Goal: Information Seeking & Learning: Learn about a topic

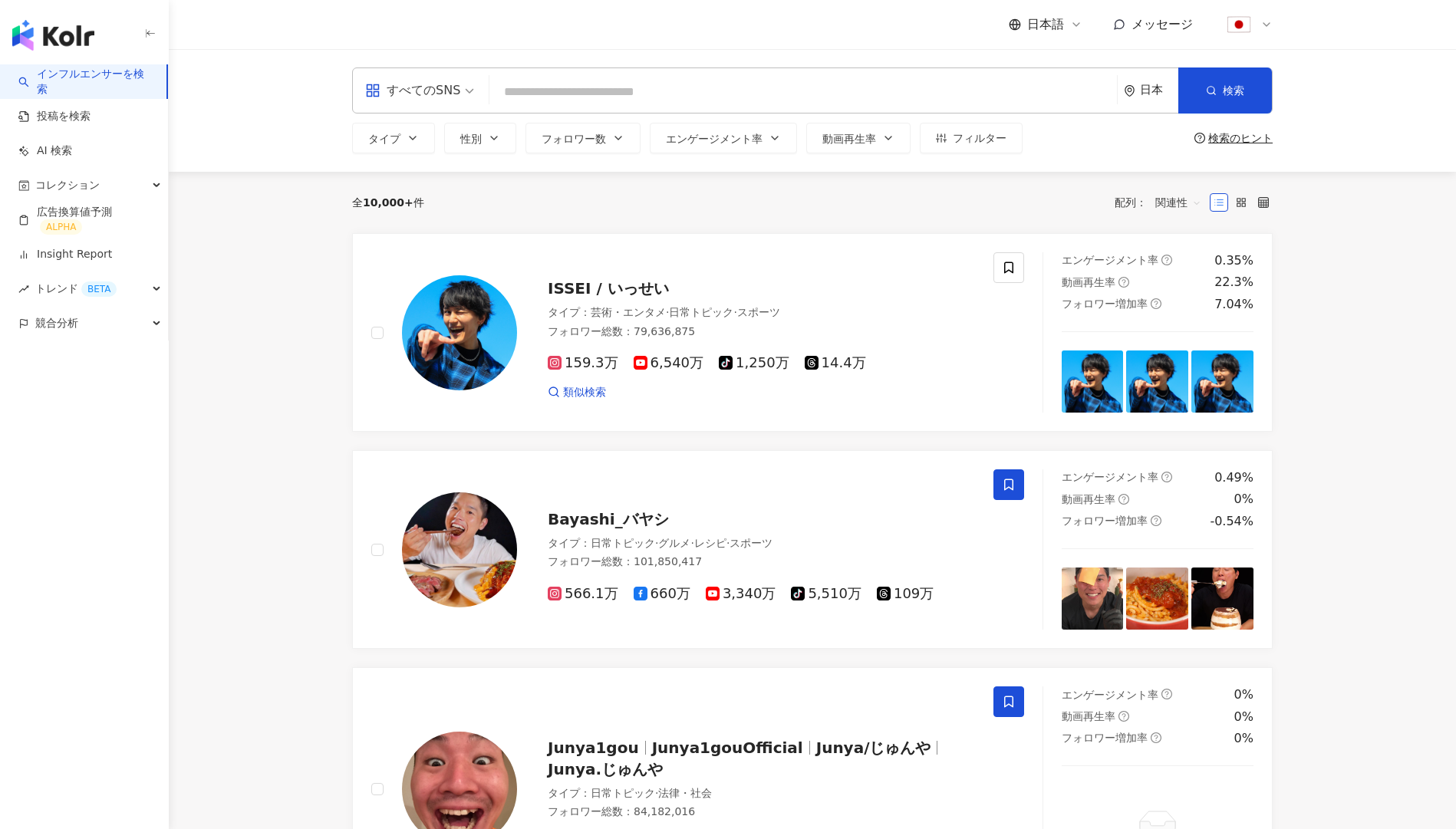
click at [441, 86] on div "すべてのSNS" at bounding box center [412, 91] width 95 height 25
click at [624, 208] on div "全 10,000+ 件 配列： 関連性" at bounding box center [813, 203] width 920 height 25
click at [408, 151] on button "タイプ" at bounding box center [393, 138] width 83 height 30
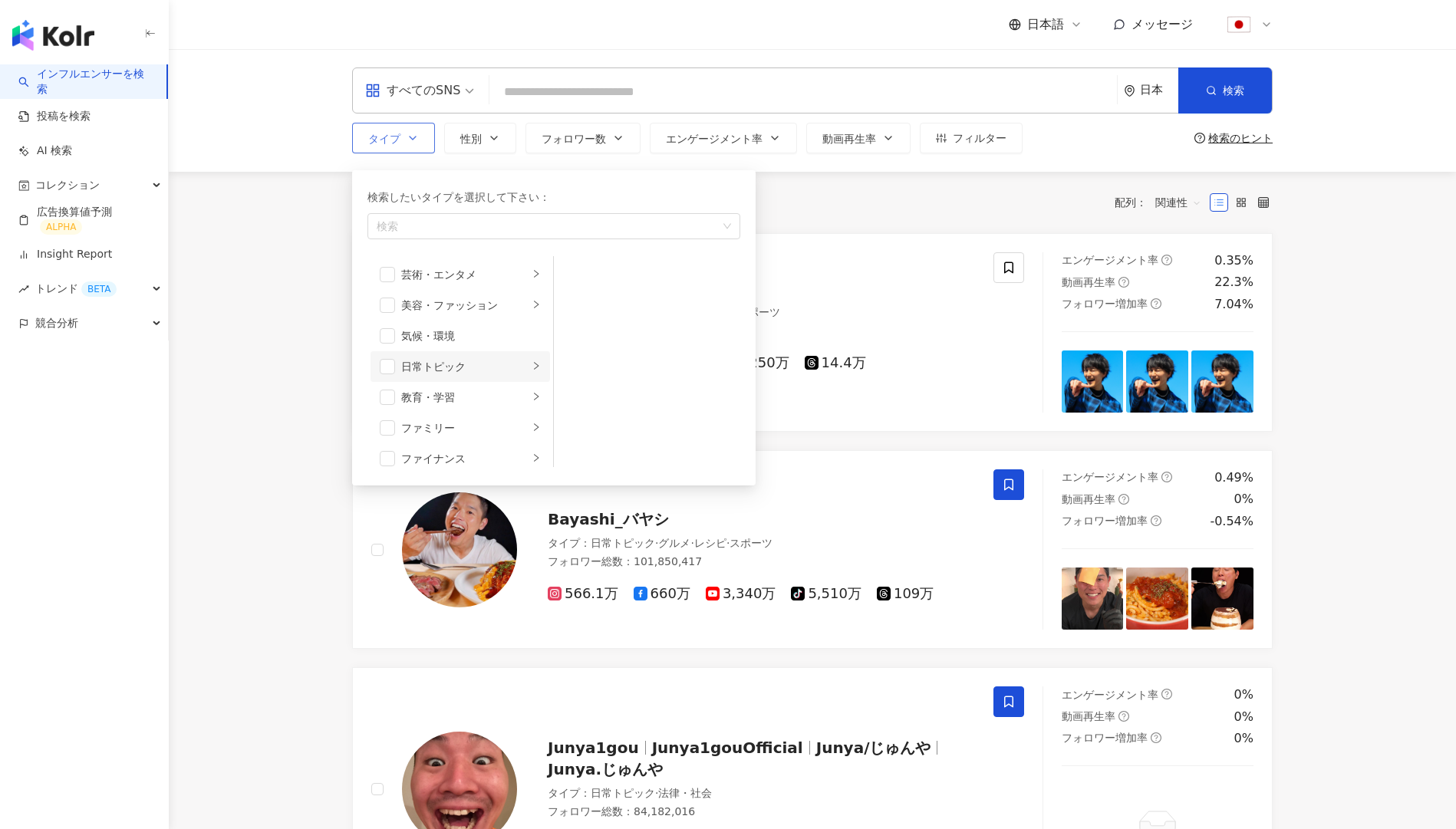
scroll to position [9, 0]
click at [389, 423] on span "button" at bounding box center [387, 418] width 15 height 15
click at [484, 414] on div "ファミリー" at bounding box center [465, 418] width 127 height 17
click at [497, 350] on div "日常トピック" at bounding box center [465, 351] width 127 height 17
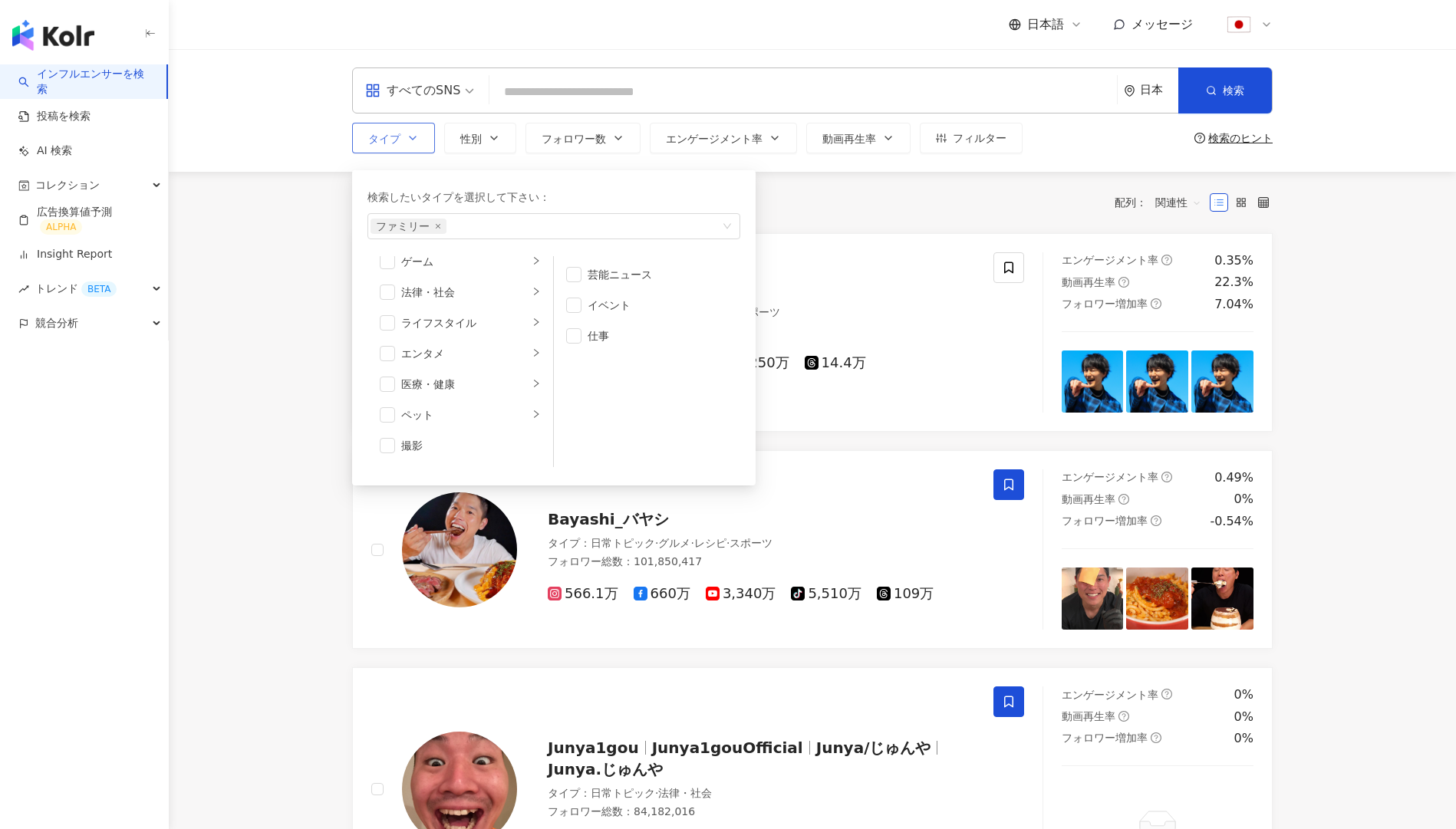
scroll to position [321, 0]
click at [460, 294] on div "ライフスタイル" at bounding box center [465, 290] width 127 height 17
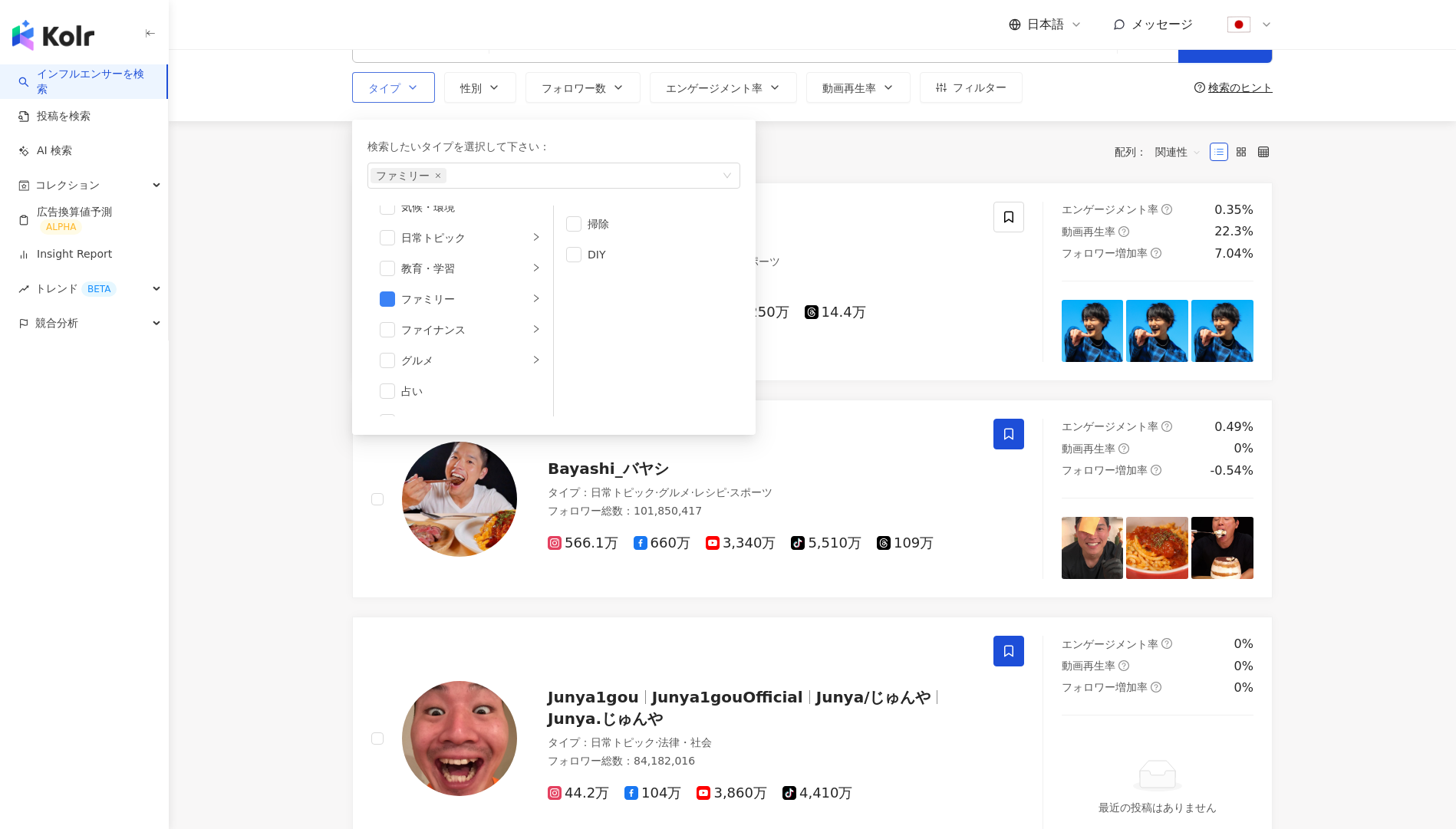
scroll to position [92, 0]
click at [459, 358] on li "グルメ" at bounding box center [460, 346] width 180 height 30
click at [397, 348] on li "グルメ" at bounding box center [460, 346] width 180 height 30
click at [575, 225] on span "button" at bounding box center [573, 223] width 15 height 15
click at [581, 356] on li "レシピ" at bounding box center [647, 346] width 181 height 30
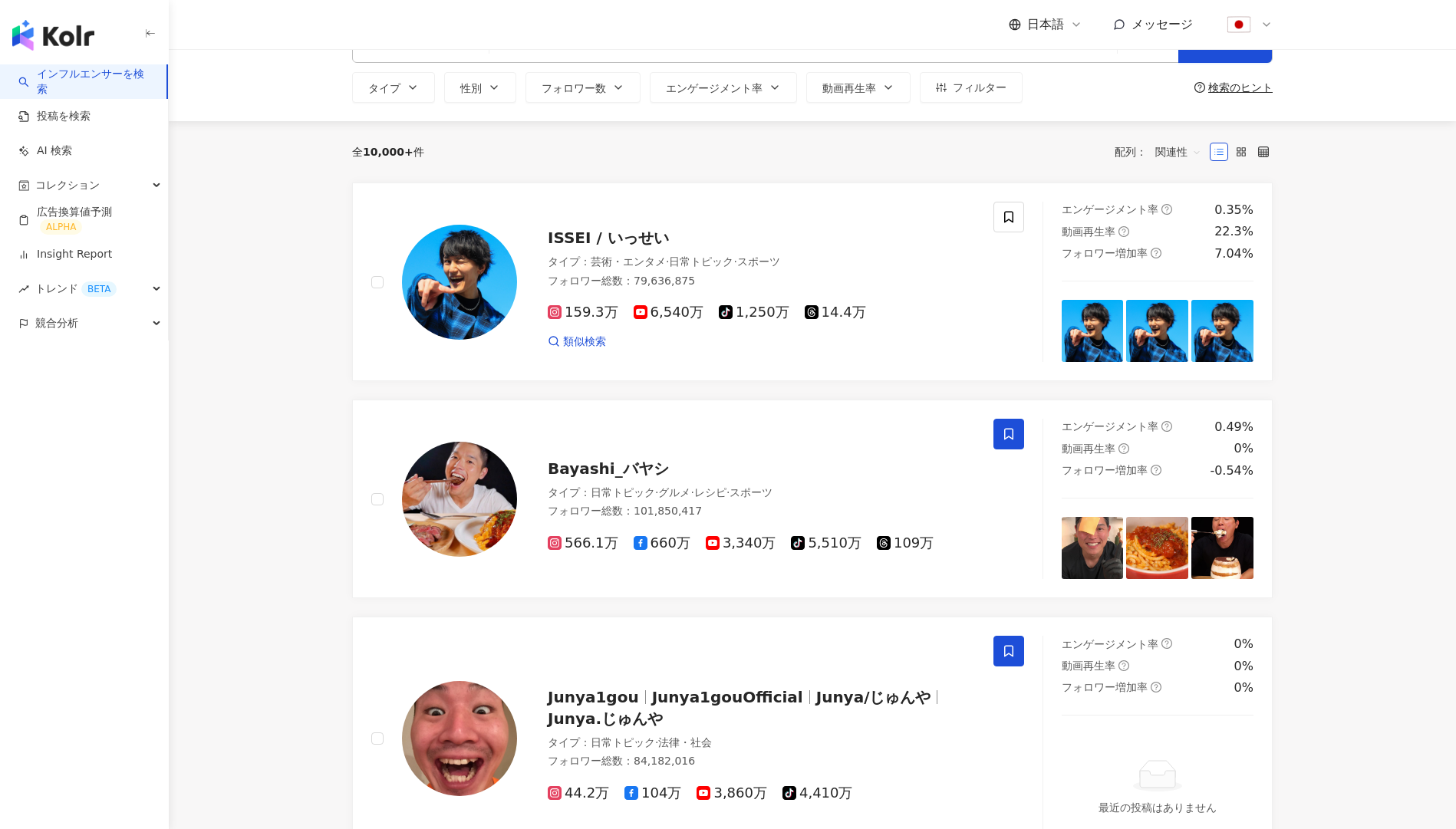
click at [802, 149] on div "全 10,000+ 件 配列： 関連性" at bounding box center [813, 152] width 920 height 25
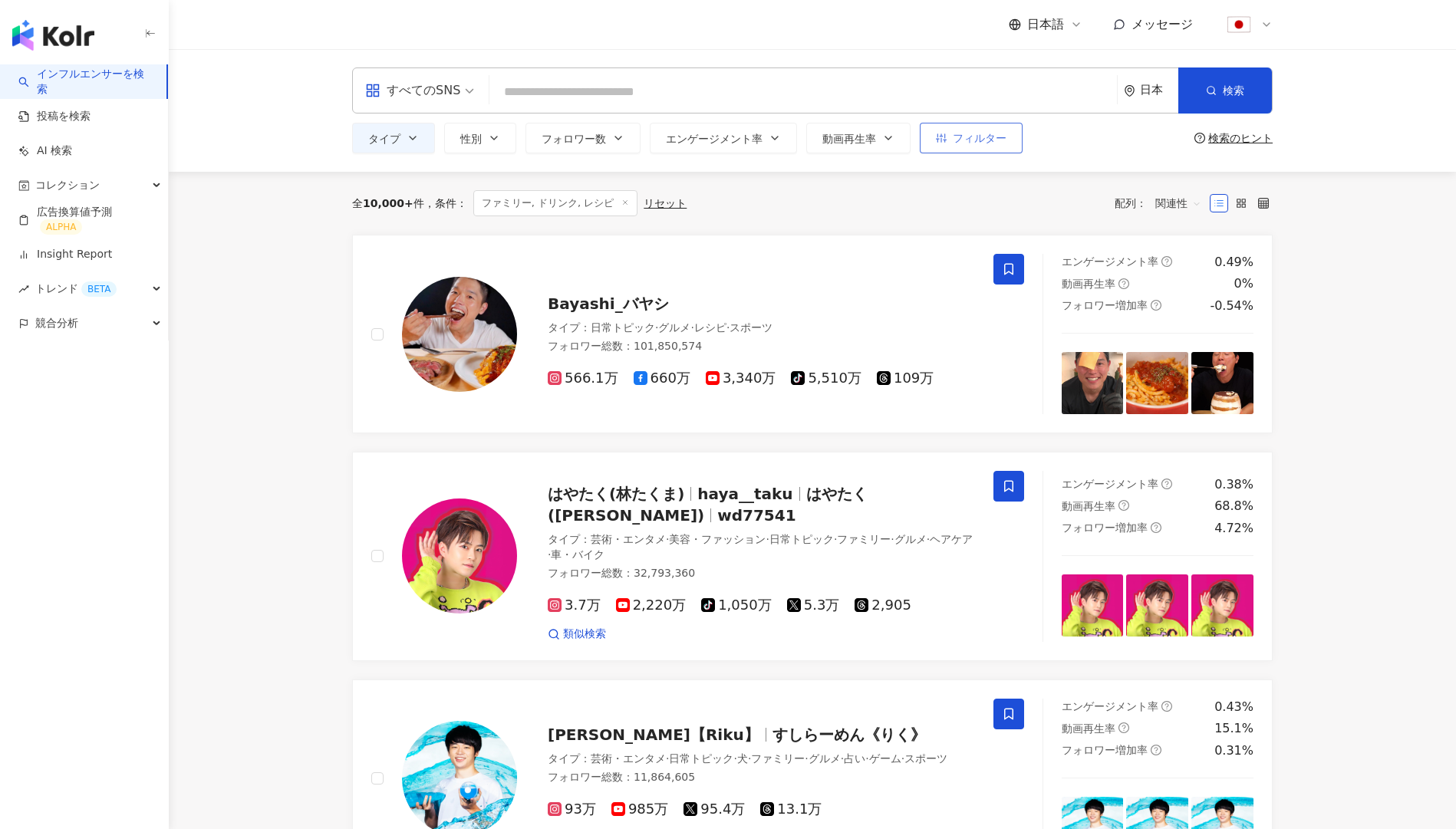
click at [969, 148] on button "フィルター" at bounding box center [970, 138] width 102 height 30
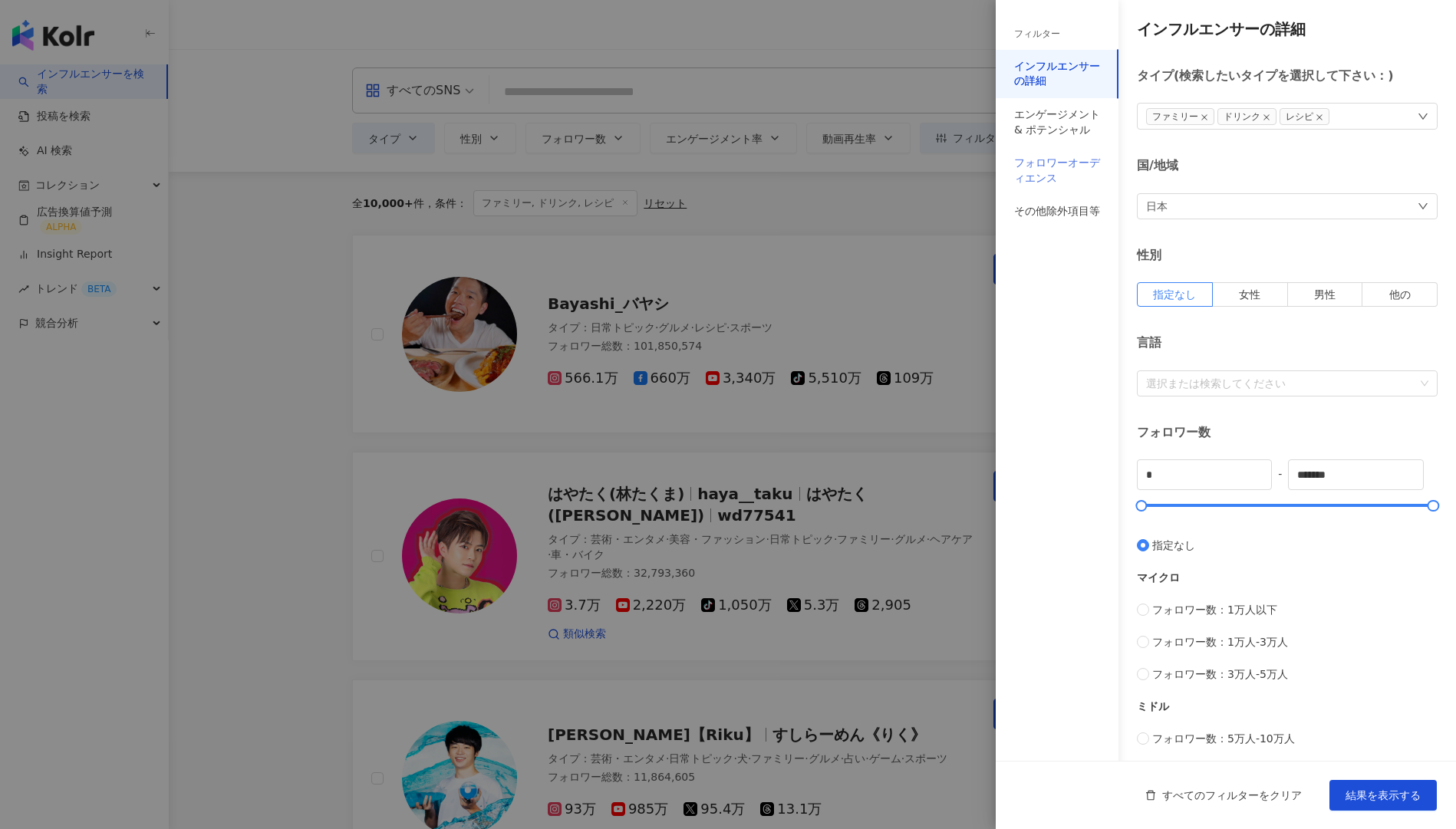
click at [1057, 186] on div "フォロワーオーディエンス" at bounding box center [1057, 171] width 123 height 48
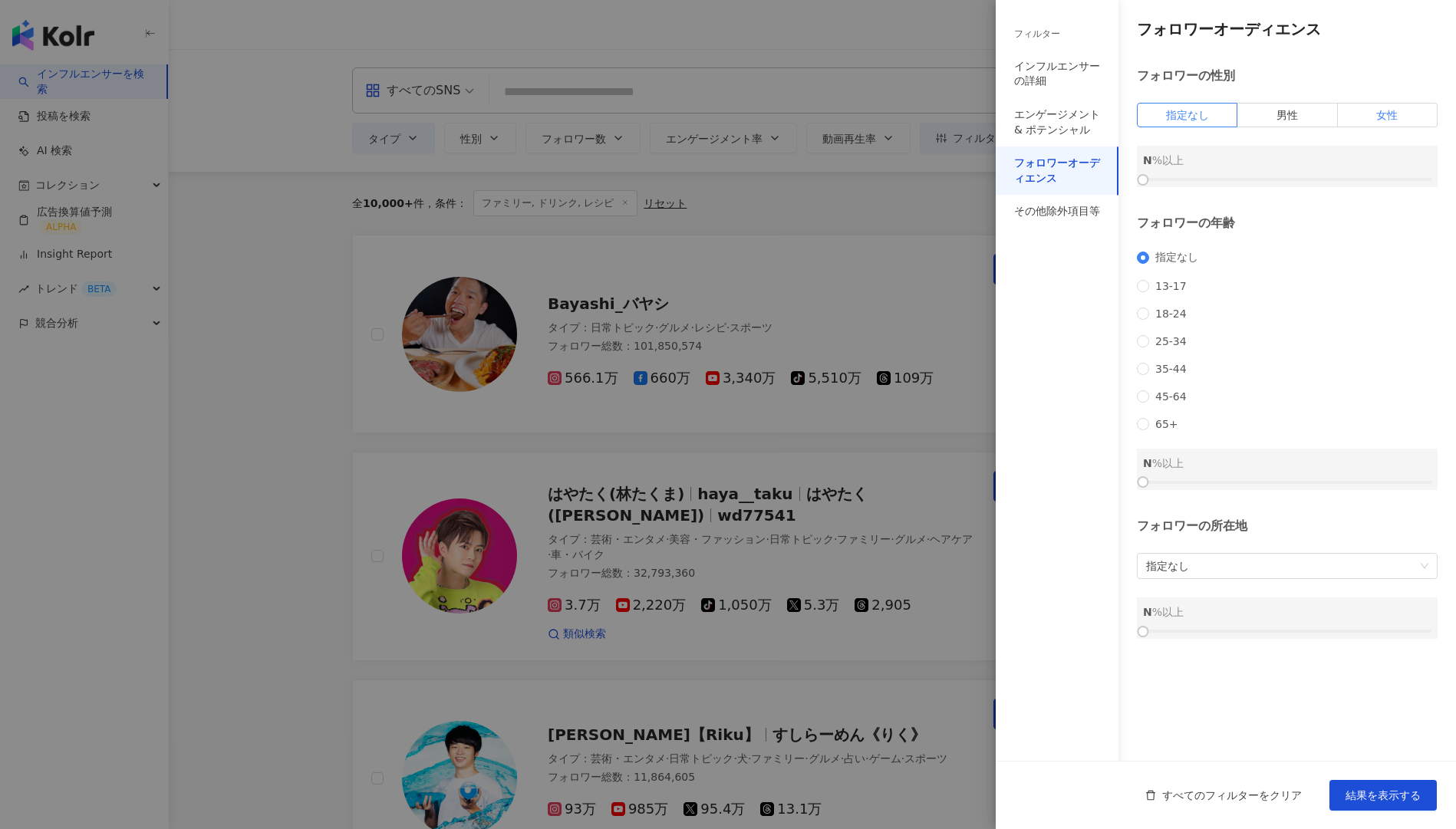
click at [1104, 123] on label "女性" at bounding box center [1387, 115] width 100 height 25
click at [1104, 183] on div at bounding box center [1287, 180] width 288 height 9
click at [1104, 177] on div at bounding box center [1287, 180] width 288 height 9
drag, startPoint x: 1324, startPoint y: 177, endPoint x: 1316, endPoint y: 178, distance: 8.1
click at [1104, 178] on div at bounding box center [1287, 180] width 288 height 9
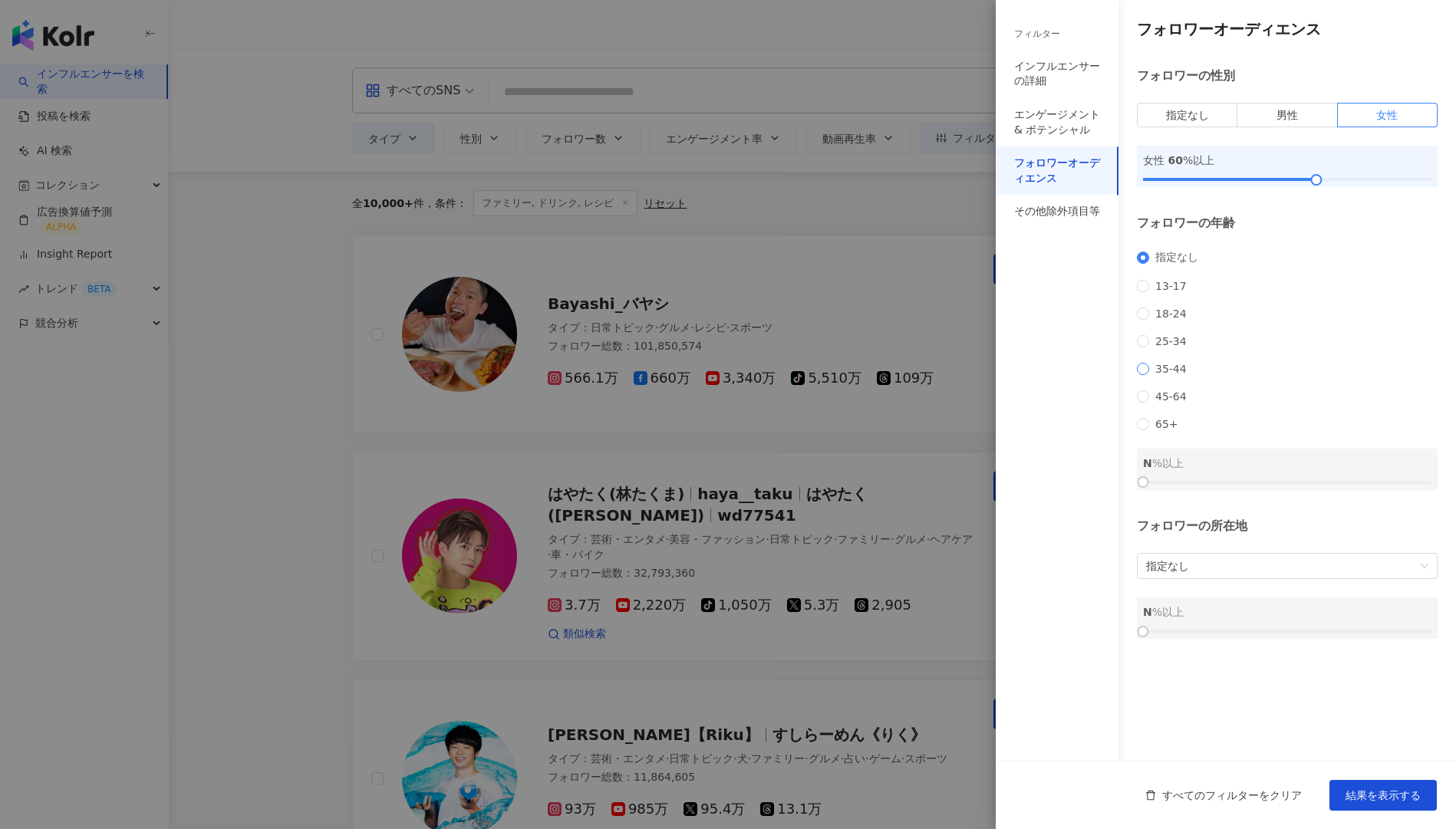
click at [1104, 374] on span "35-44" at bounding box center [1170, 369] width 44 height 12
click at [1104, 490] on div "35-44 0 %以上" at bounding box center [1287, 469] width 301 height 42
click at [1104, 487] on div at bounding box center [1287, 482] width 288 height 9
drag, startPoint x: 1272, startPoint y: 503, endPoint x: 1258, endPoint y: 505, distance: 14.1
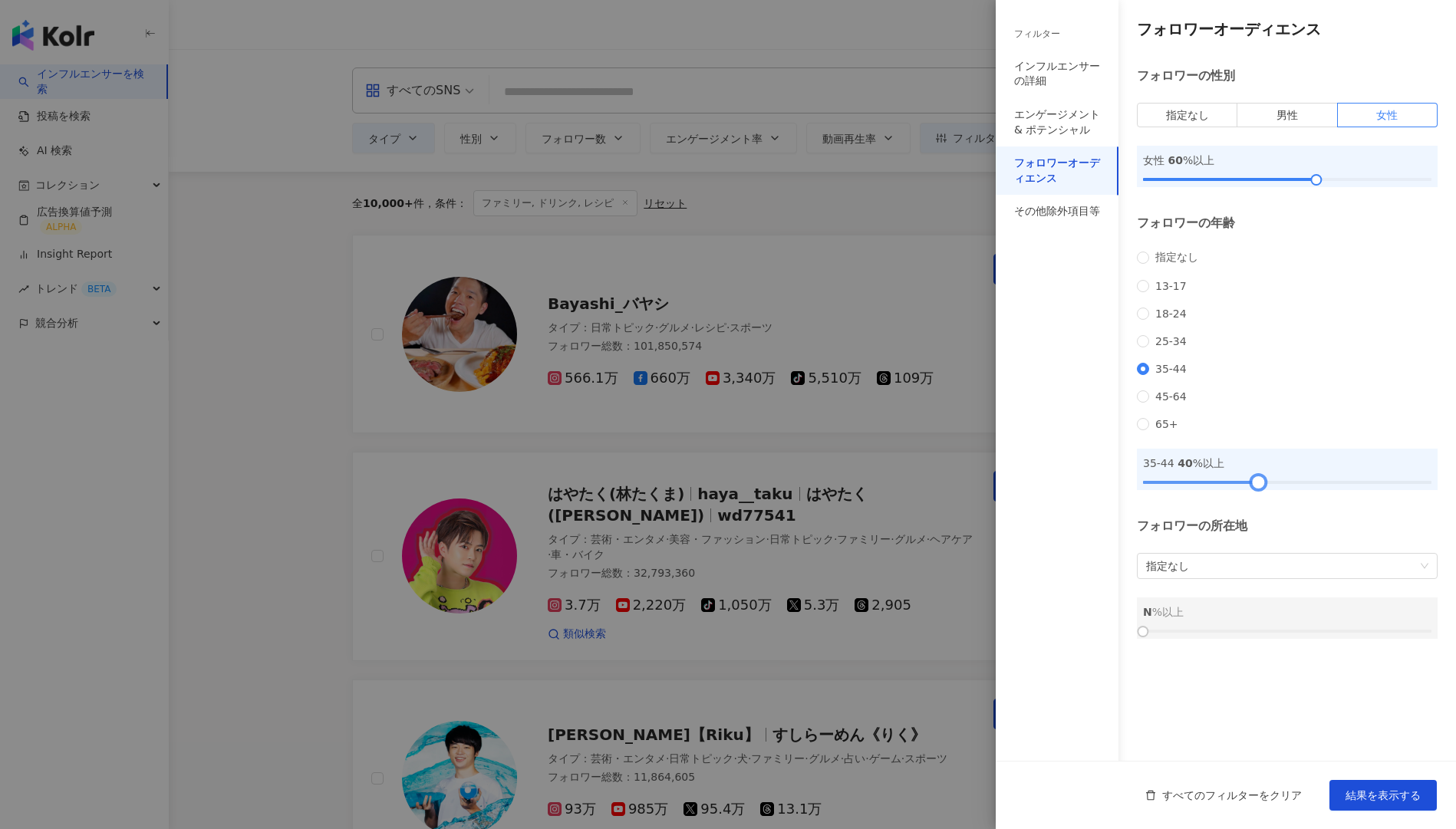
click at [1104, 486] on div at bounding box center [1258, 481] width 8 height 8
click at [1104, 571] on button "結果を表示する" at bounding box center [1383, 795] width 108 height 30
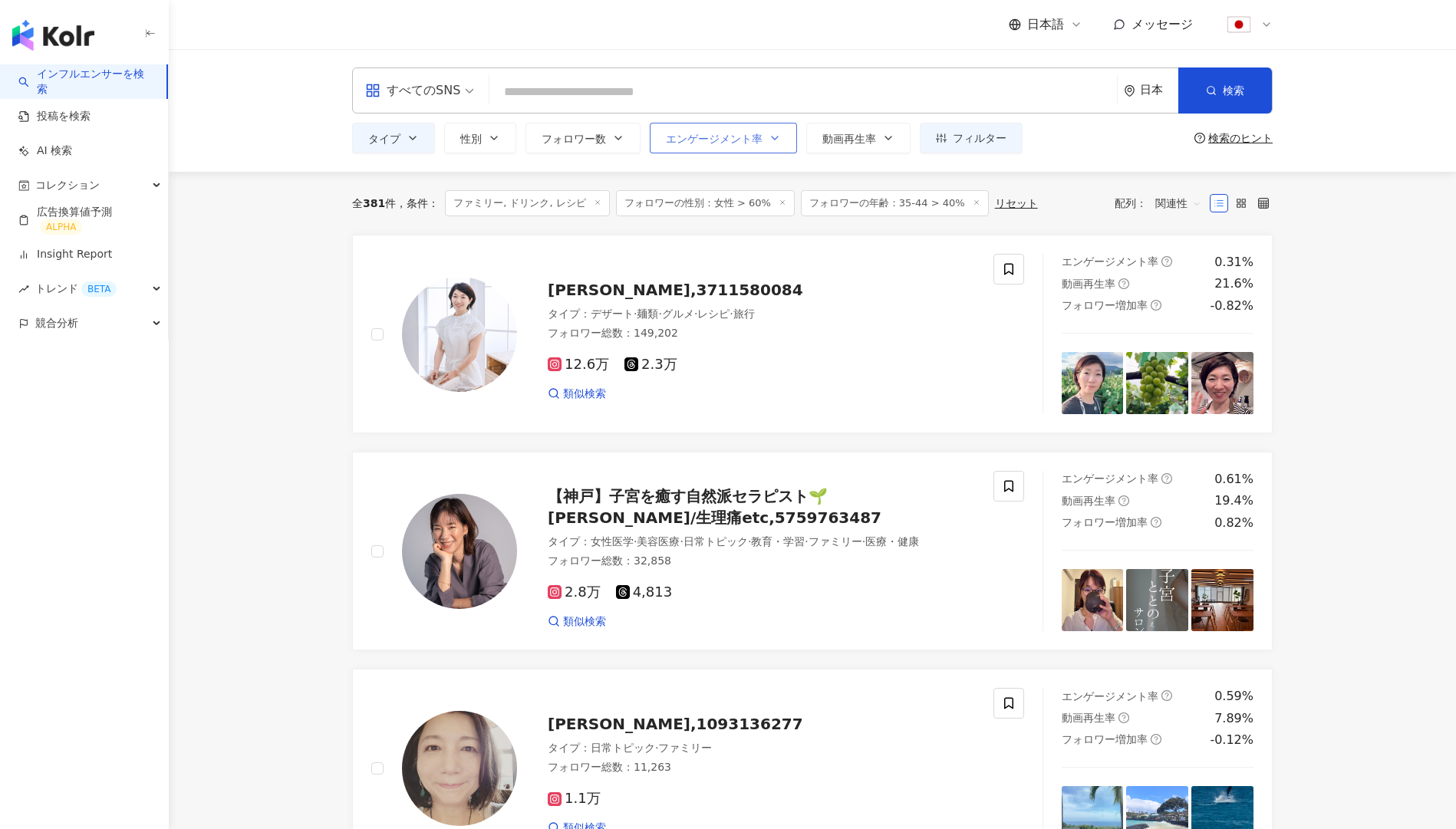
click at [678, 134] on span "エンゲージメント率" at bounding box center [714, 139] width 97 height 12
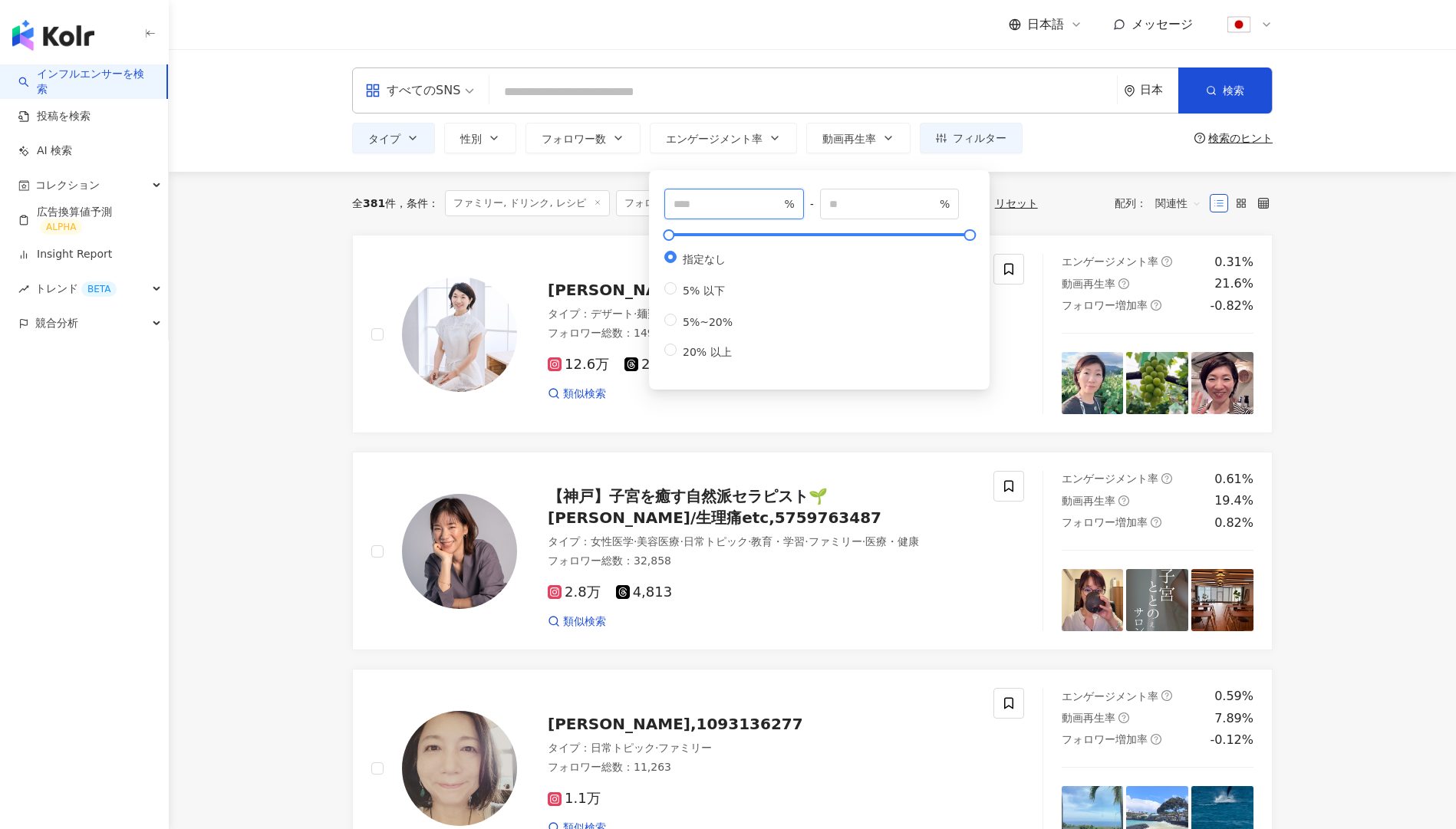
click at [740, 206] on input "number" at bounding box center [727, 204] width 108 height 17
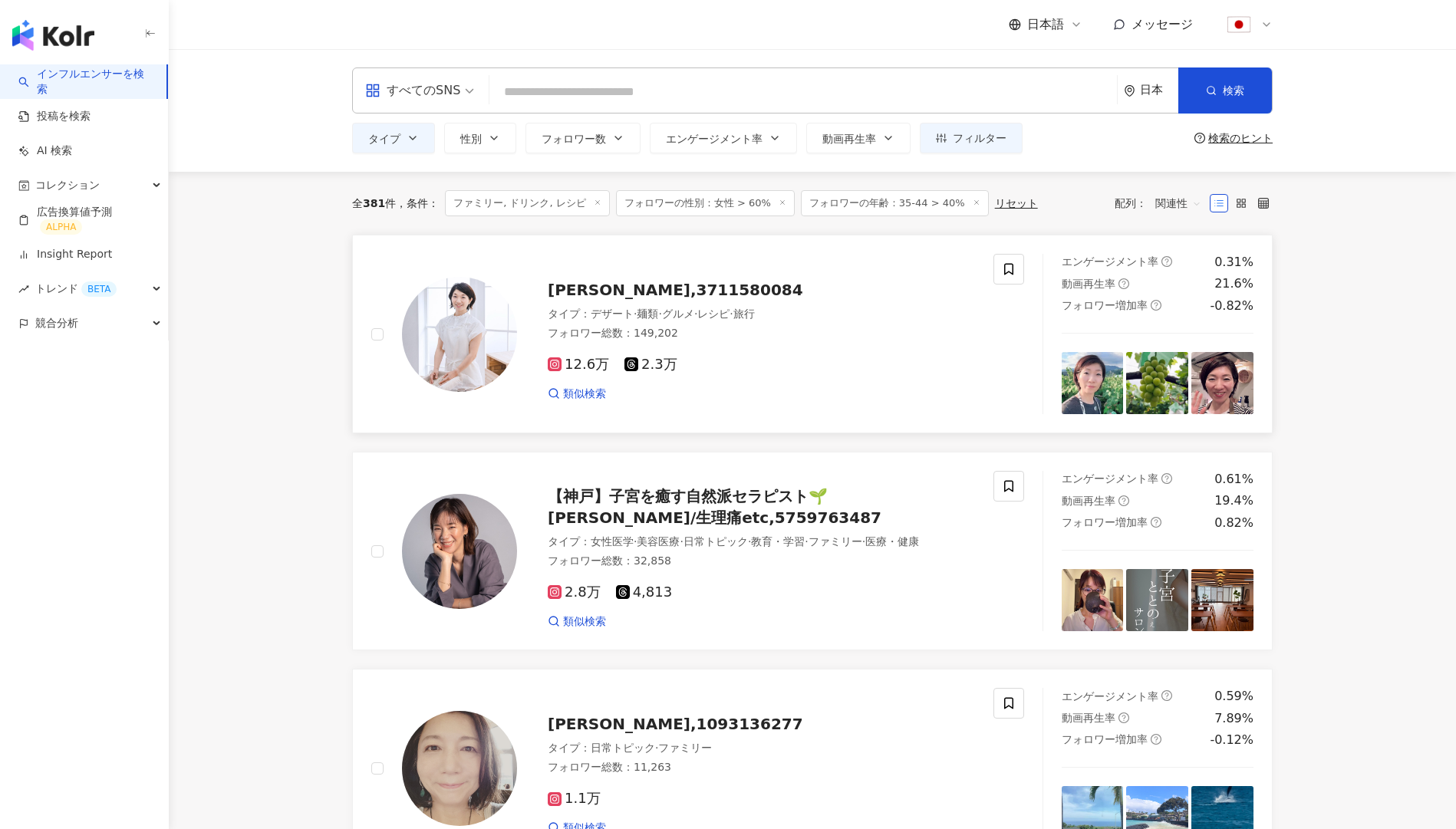
click at [810, 334] on div "フォロワー総数 ： 149,202" at bounding box center [761, 333] width 427 height 15
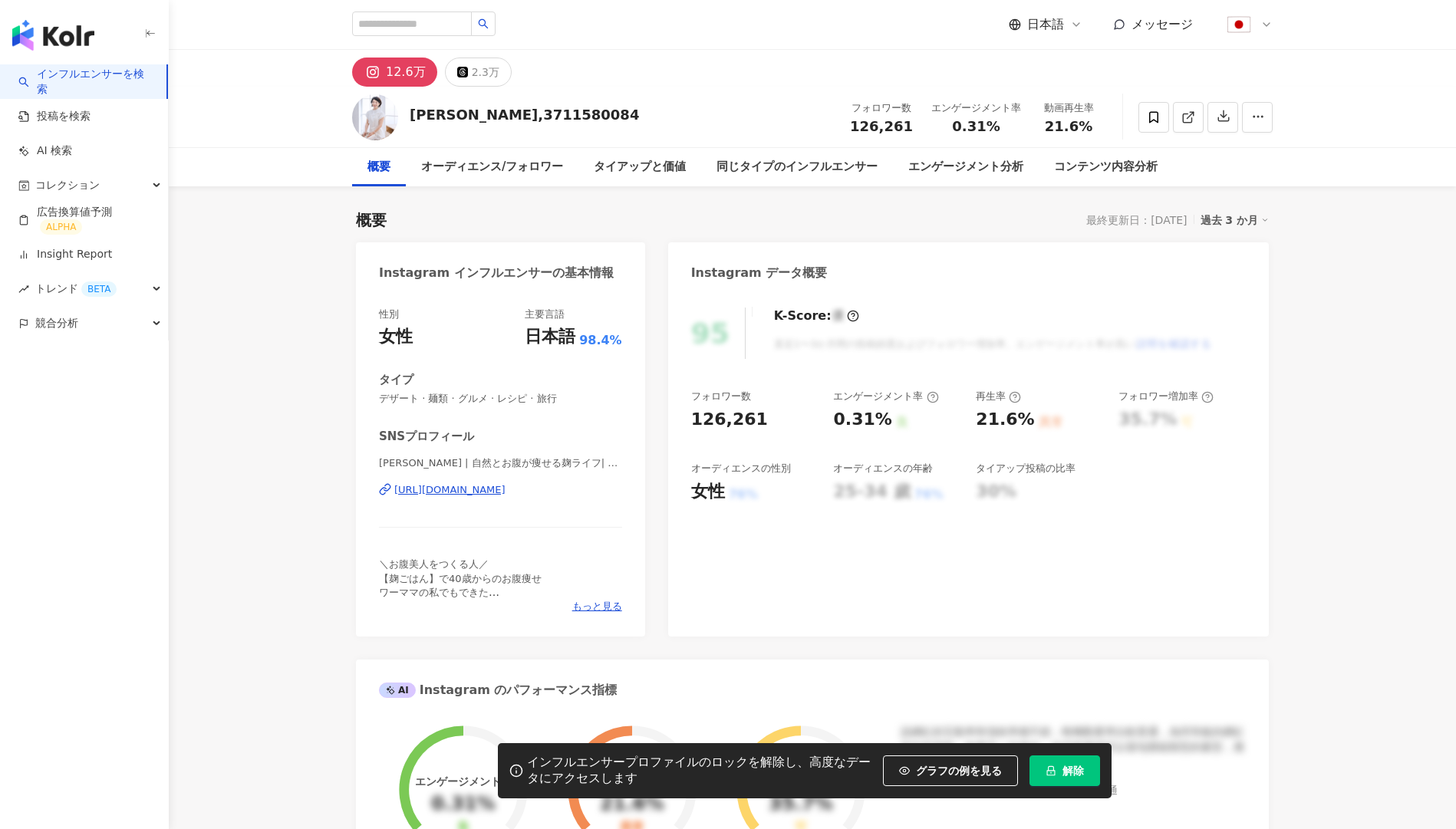
click at [1058, 774] on button "解除" at bounding box center [1064, 770] width 70 height 30
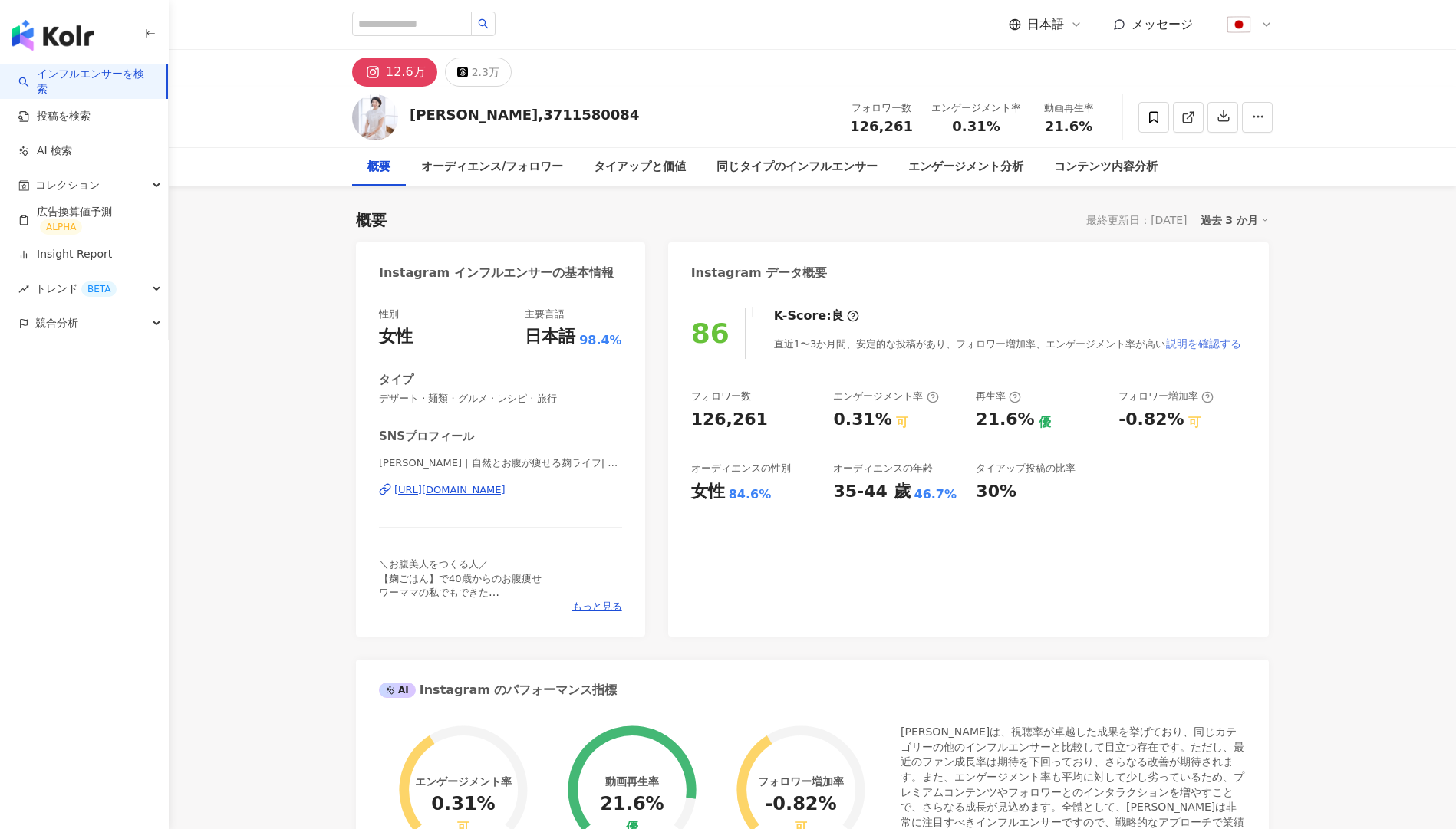
click at [1180, 336] on button "説明を確認する" at bounding box center [1203, 343] width 77 height 30
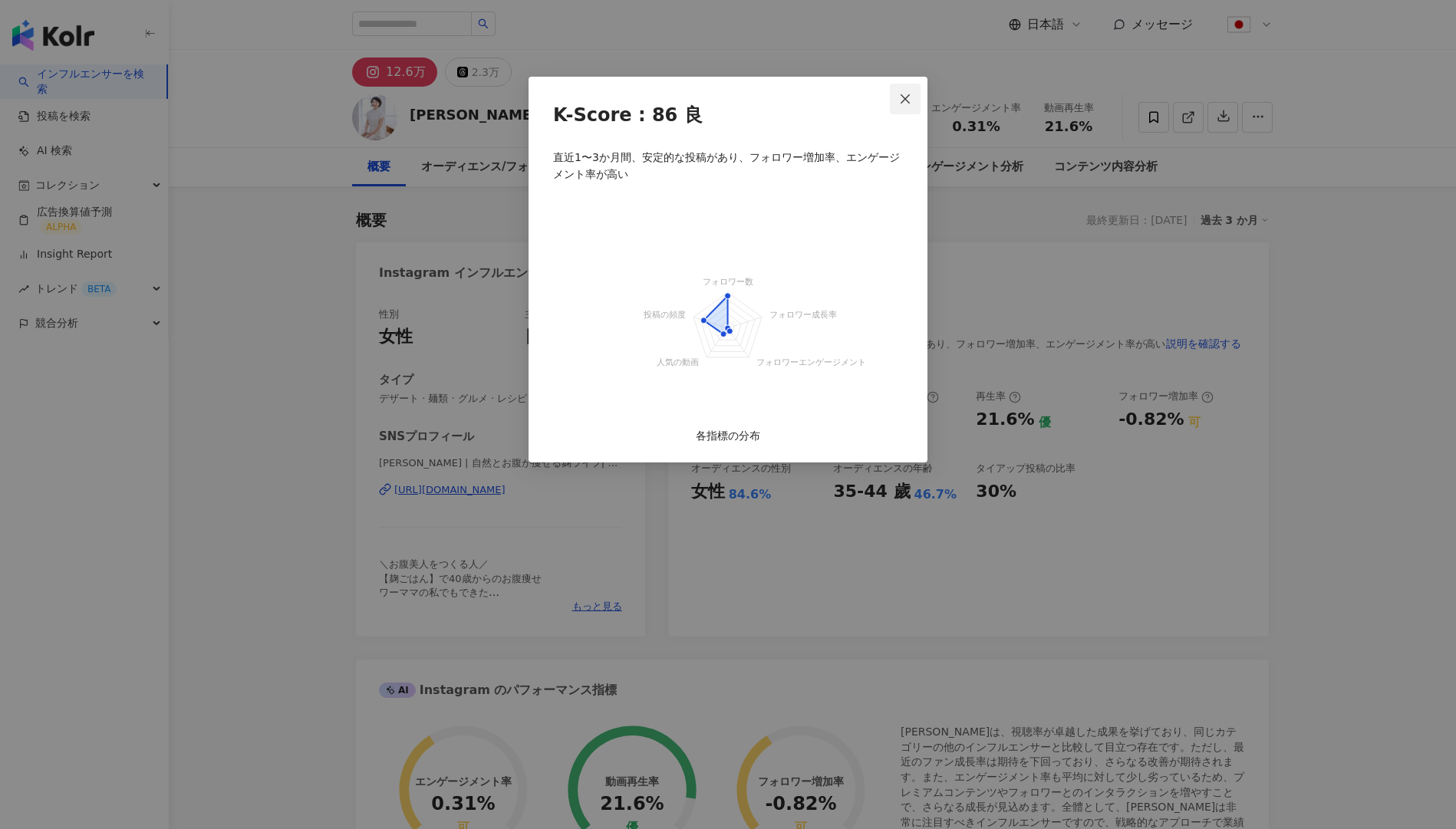
click at [908, 105] on button "Close" at bounding box center [905, 99] width 30 height 30
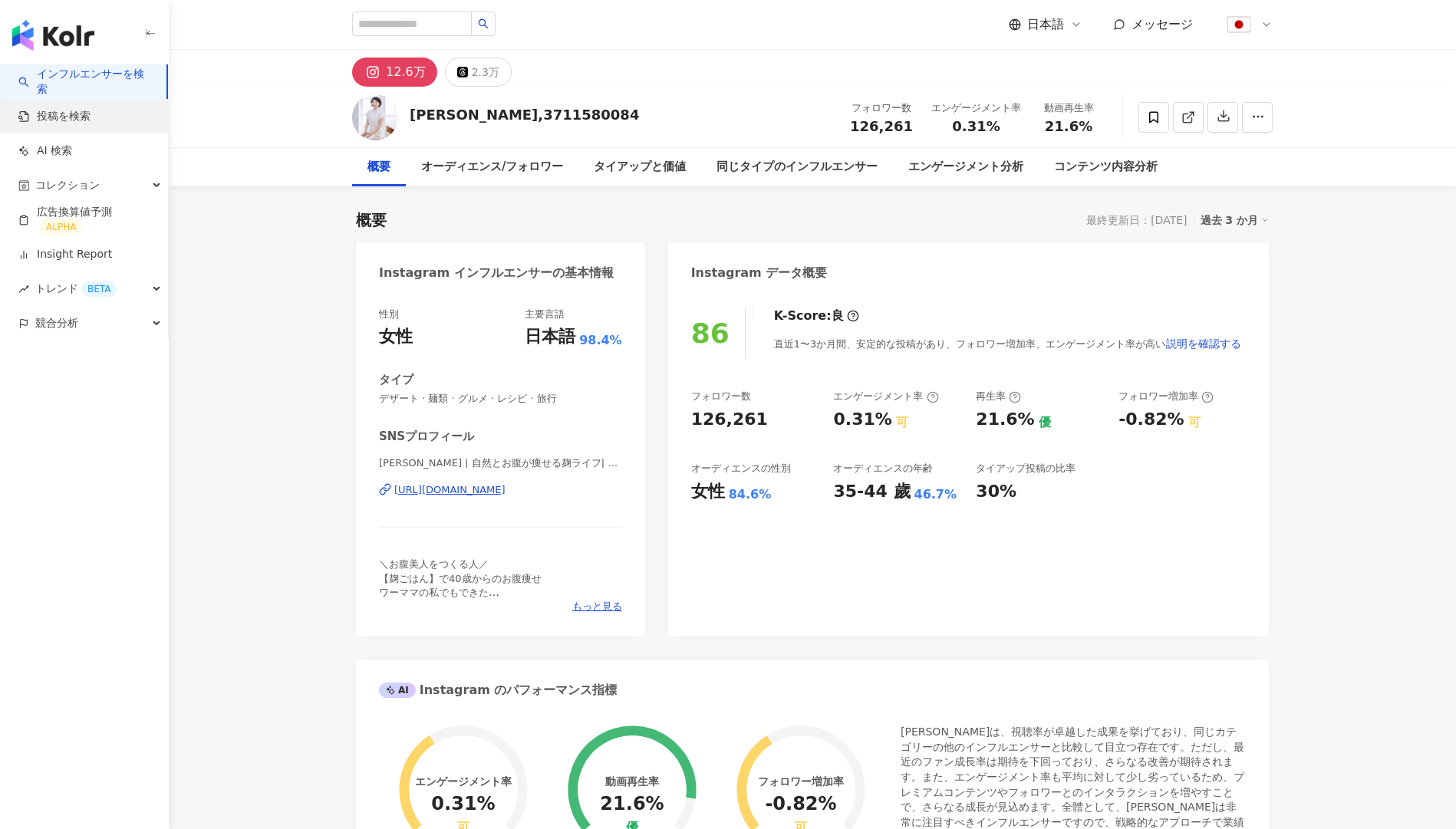
click at [91, 124] on link "投稿を検索" at bounding box center [54, 116] width 72 height 15
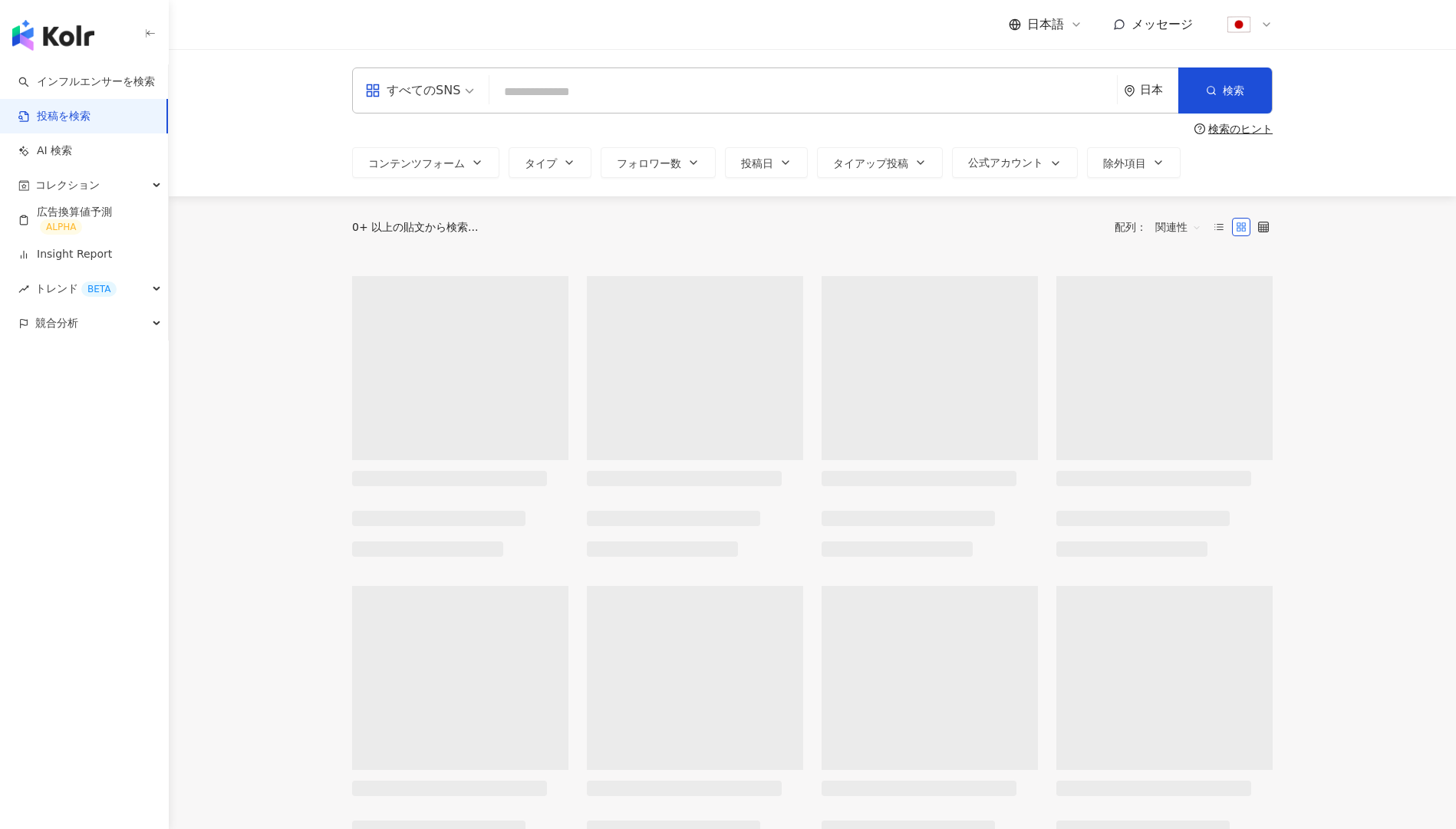
click at [585, 89] on input "search" at bounding box center [803, 91] width 615 height 33
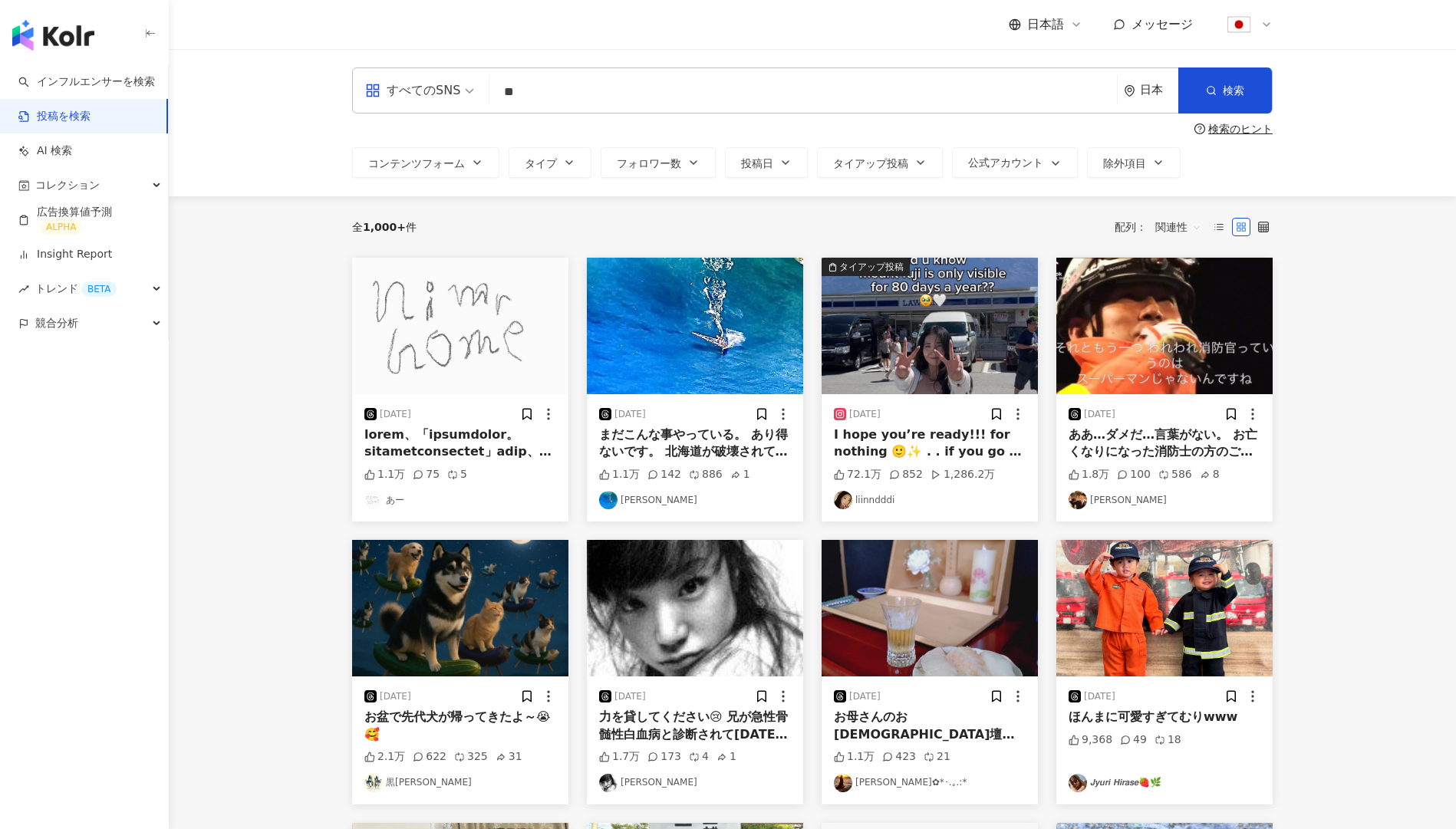
type input "*"
type input "*********"
click at [1236, 99] on button "検索" at bounding box center [1225, 91] width 93 height 46
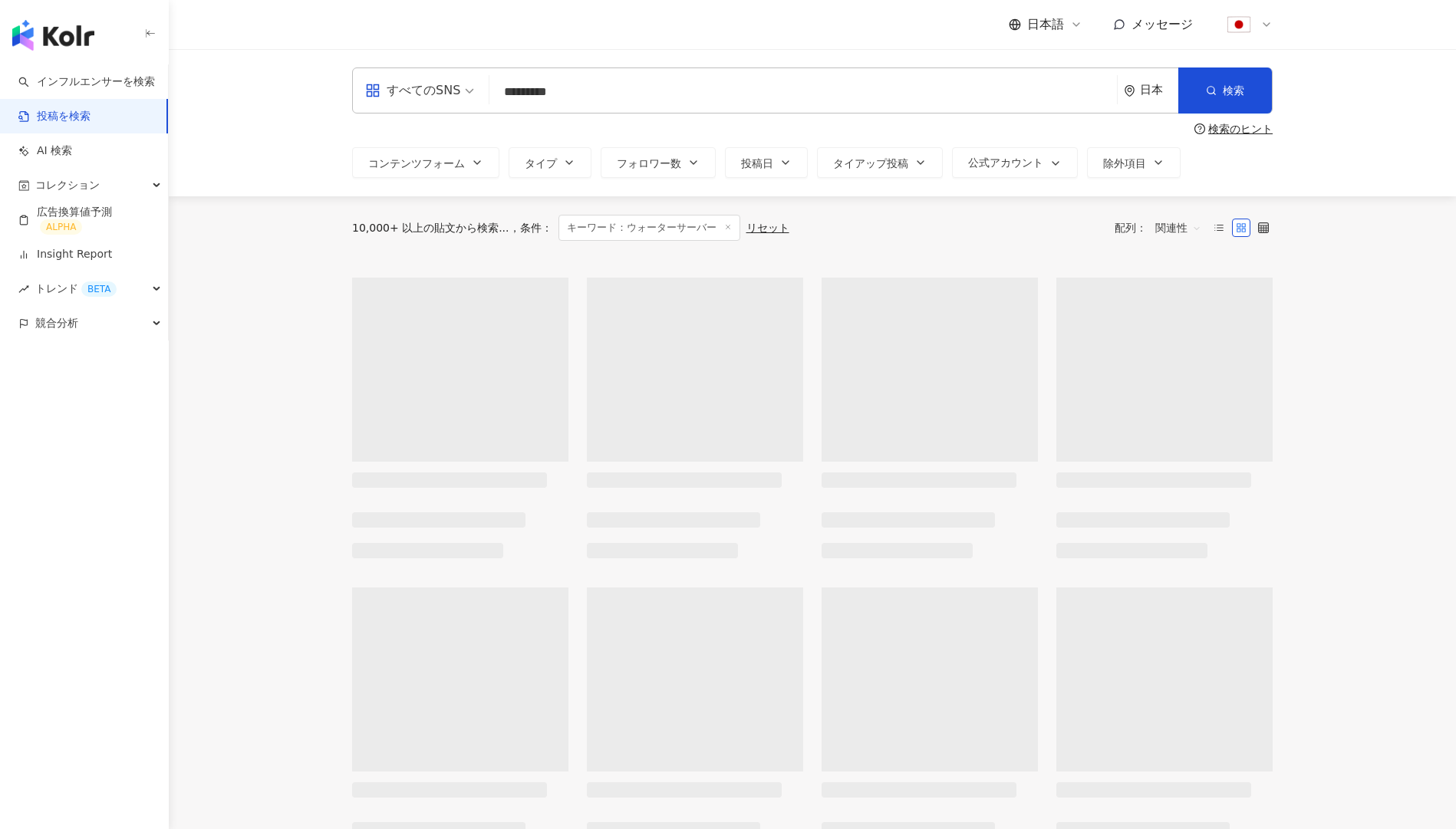
click at [1190, 227] on span "関連性" at bounding box center [1178, 228] width 46 height 25
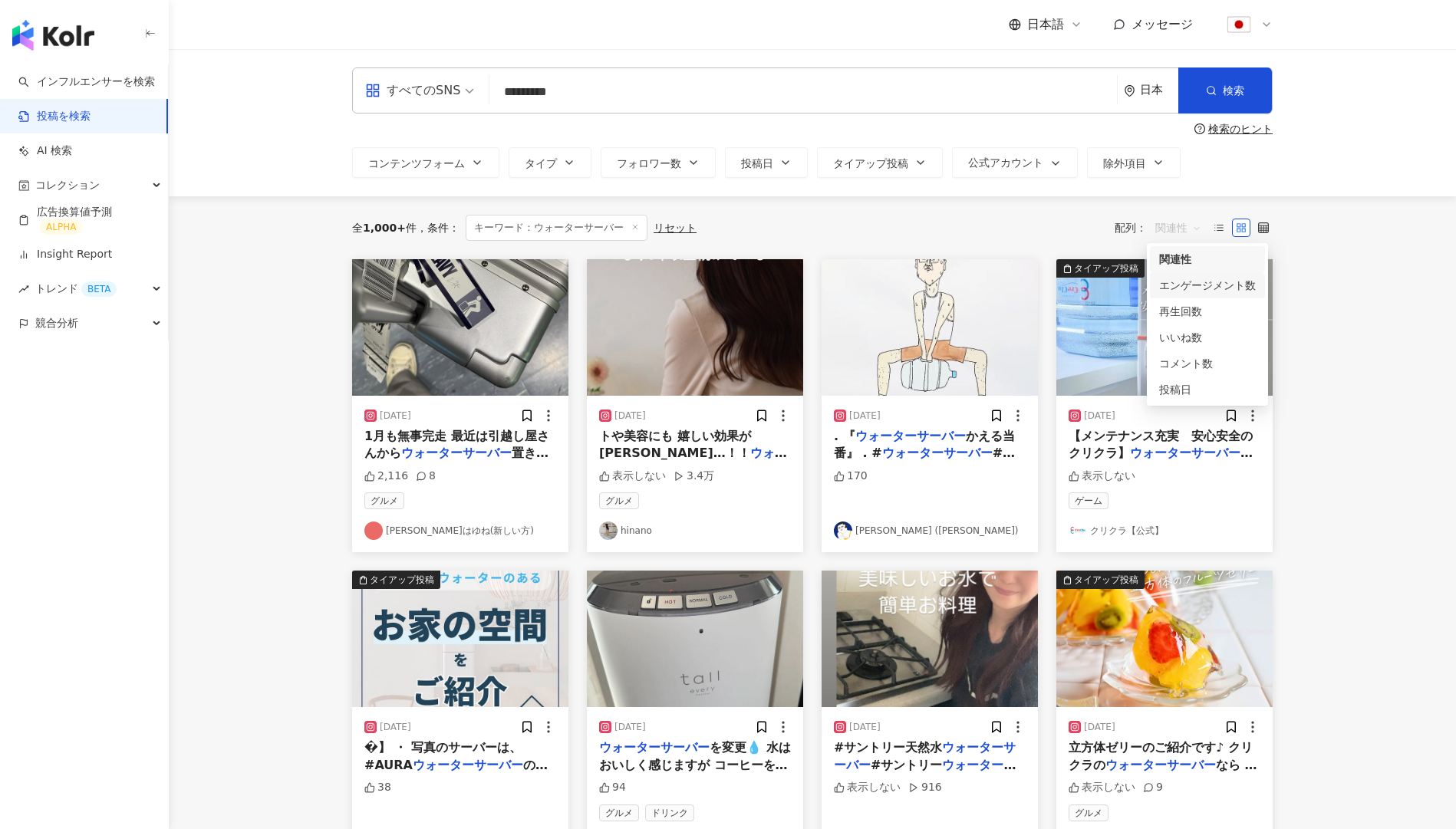
click at [1199, 281] on div "エンゲージメント数" at bounding box center [1207, 285] width 97 height 17
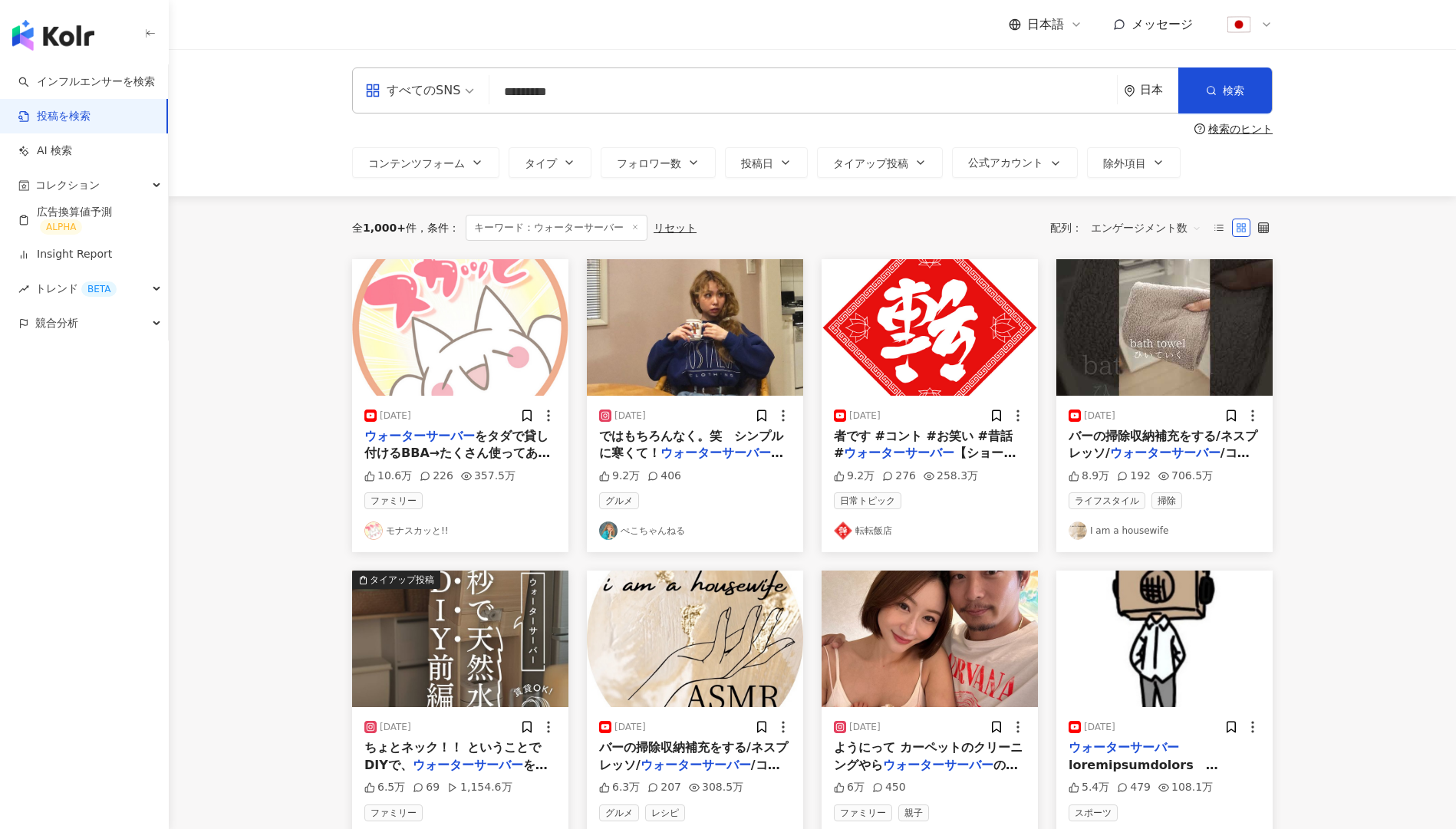
click at [443, 106] on span at bounding box center [419, 91] width 109 height 44
click at [425, 156] on div "Instagram" at bounding box center [420, 162] width 101 height 20
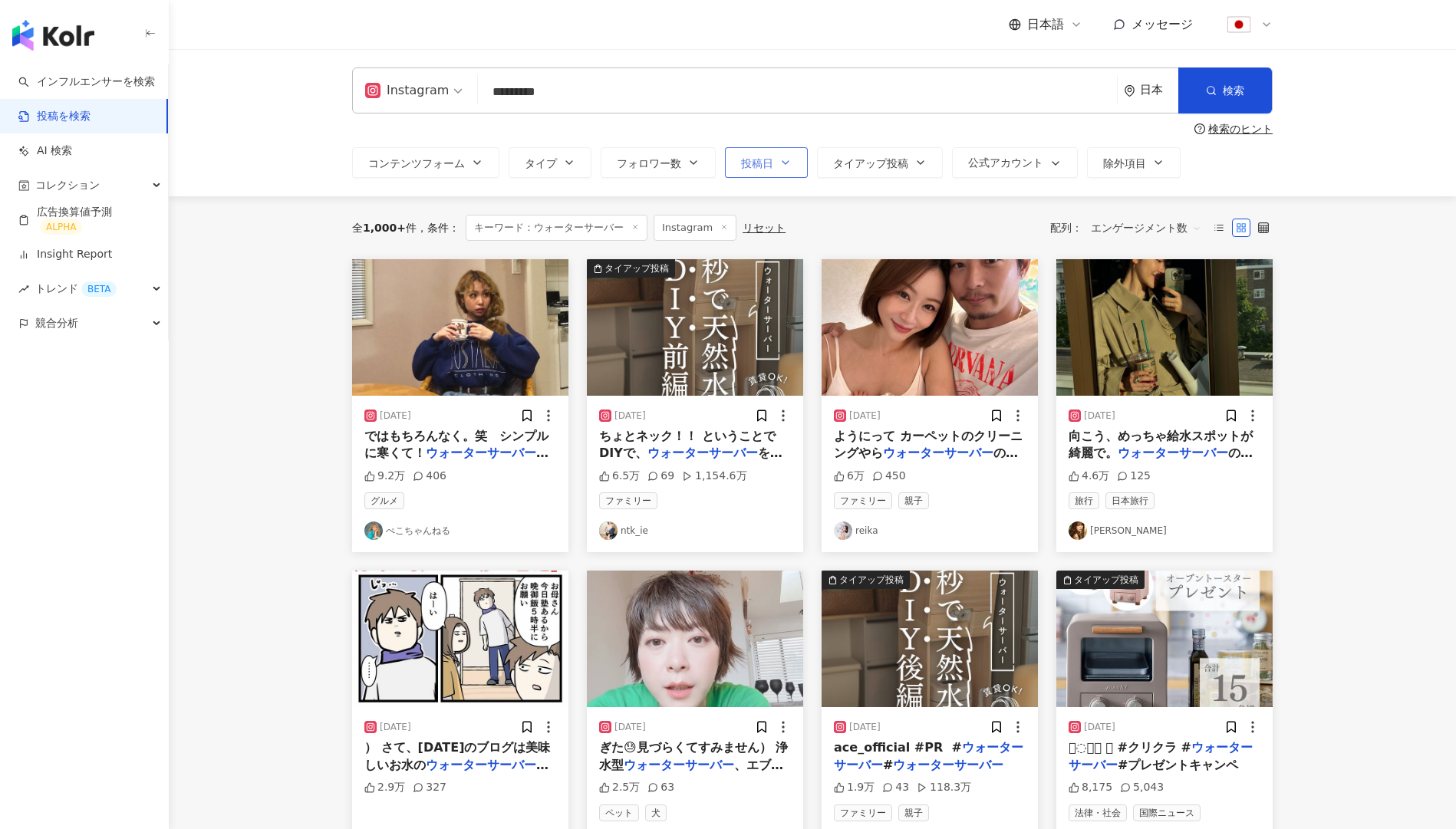
click at [772, 164] on span "投稿日" at bounding box center [757, 164] width 32 height 12
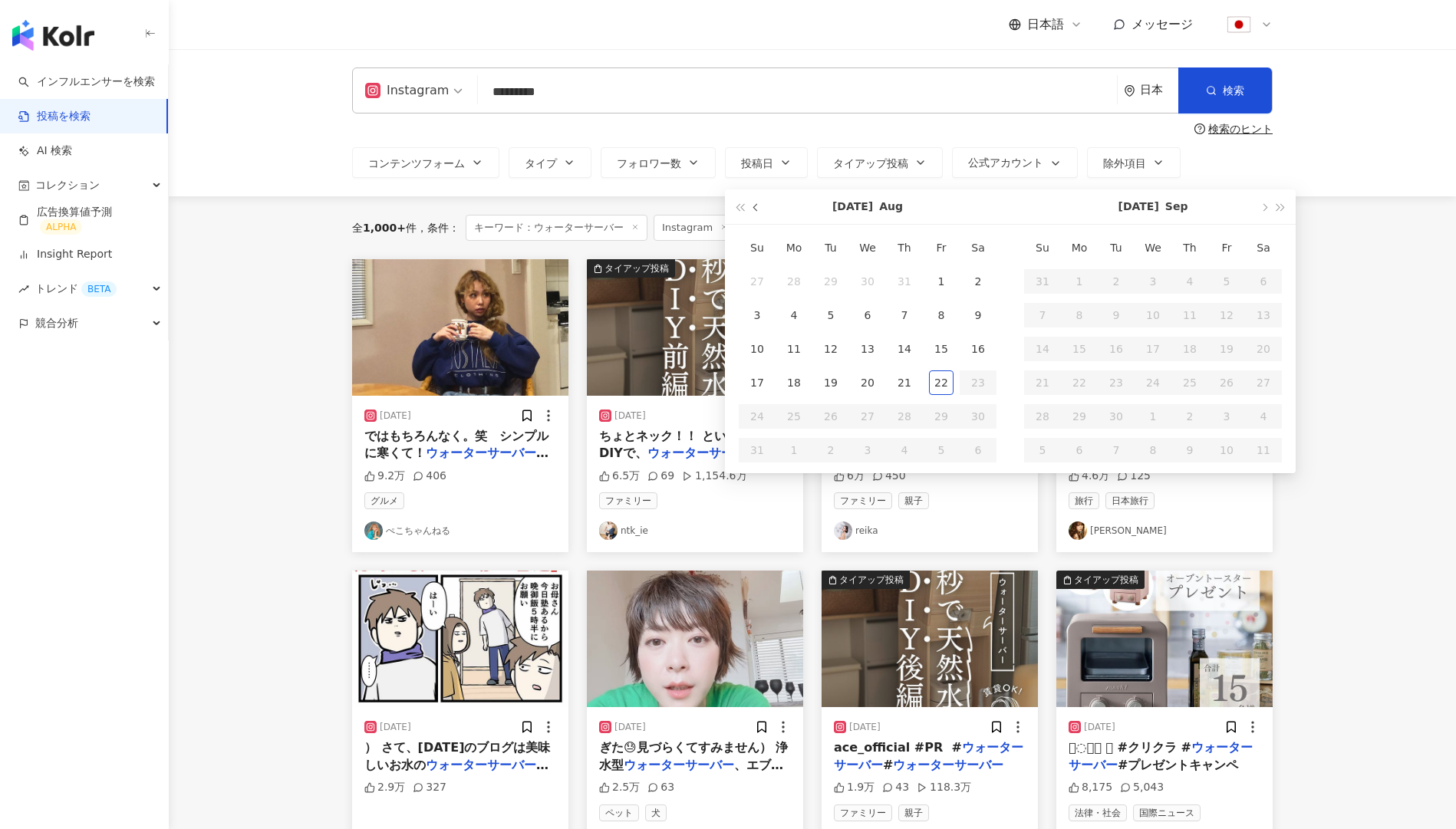
click at [749, 203] on button "button" at bounding box center [756, 206] width 17 height 35
type input "**********"
click at [821, 275] on div "1" at bounding box center [831, 282] width 25 height 25
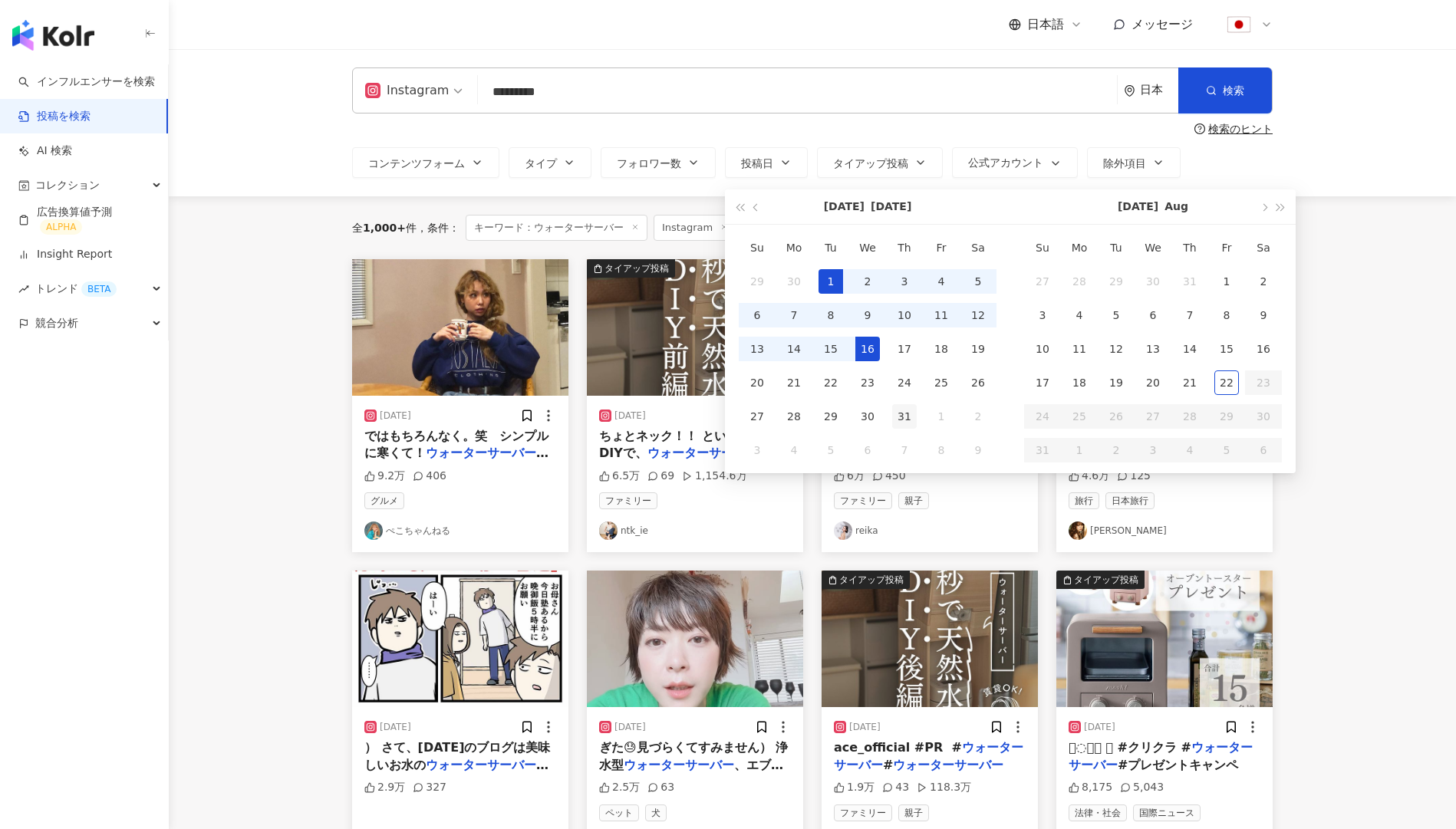
type input "**********"
click at [914, 421] on div "31" at bounding box center [904, 416] width 25 height 25
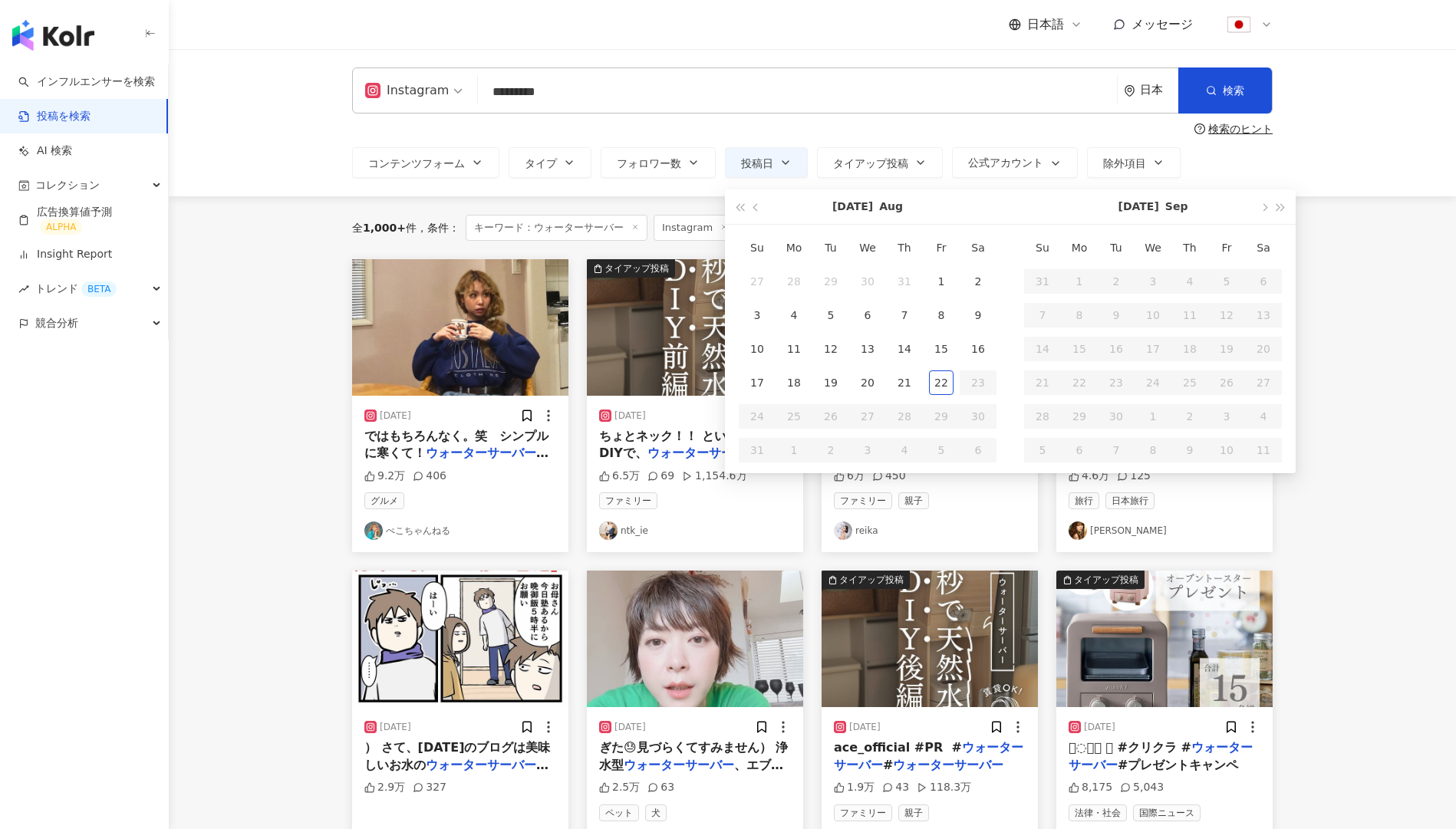
type input "**********"
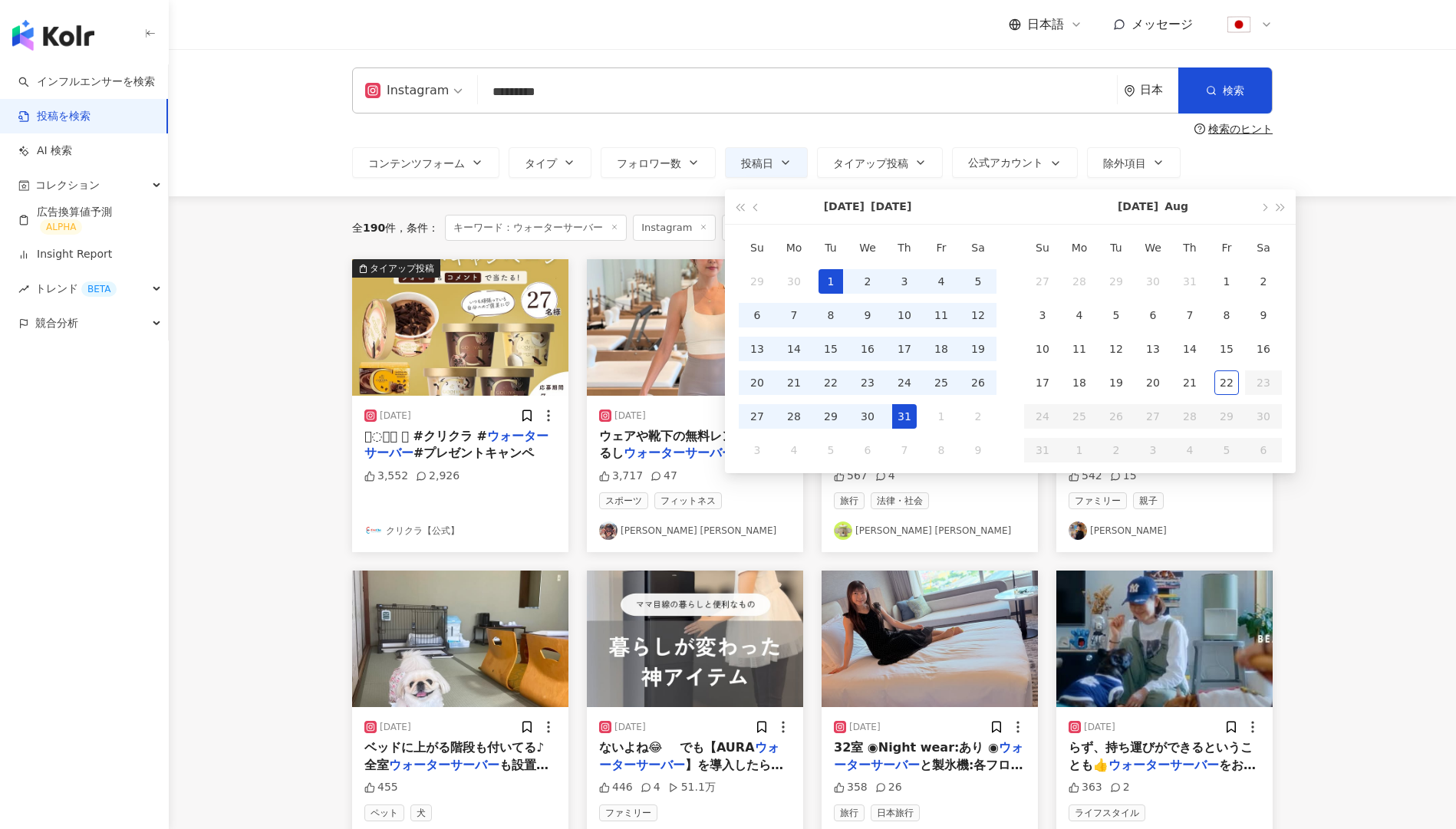
click at [1414, 451] on main "**********" at bounding box center [813, 674] width 1287 height 1251
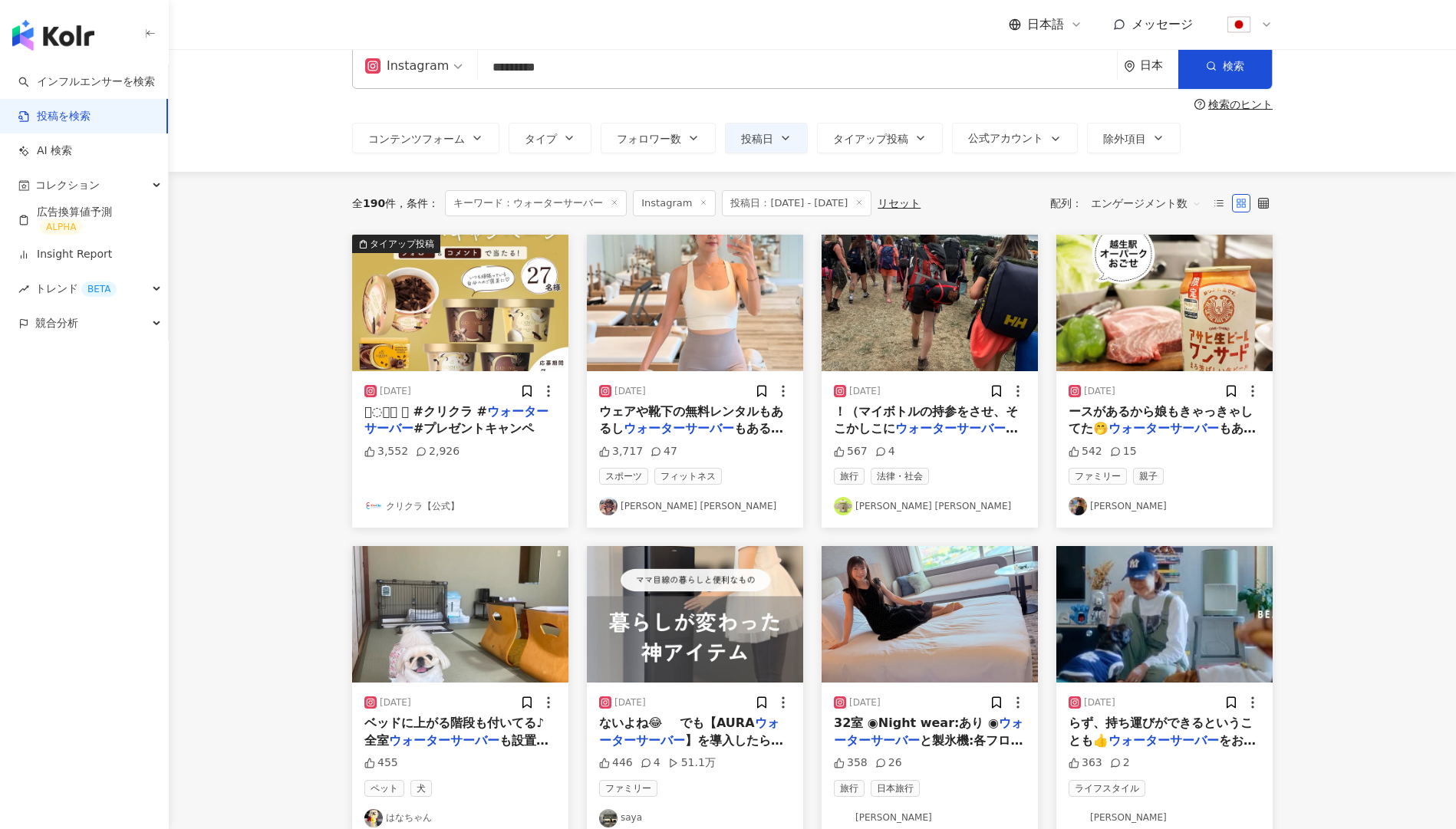
scroll to position [26, 0]
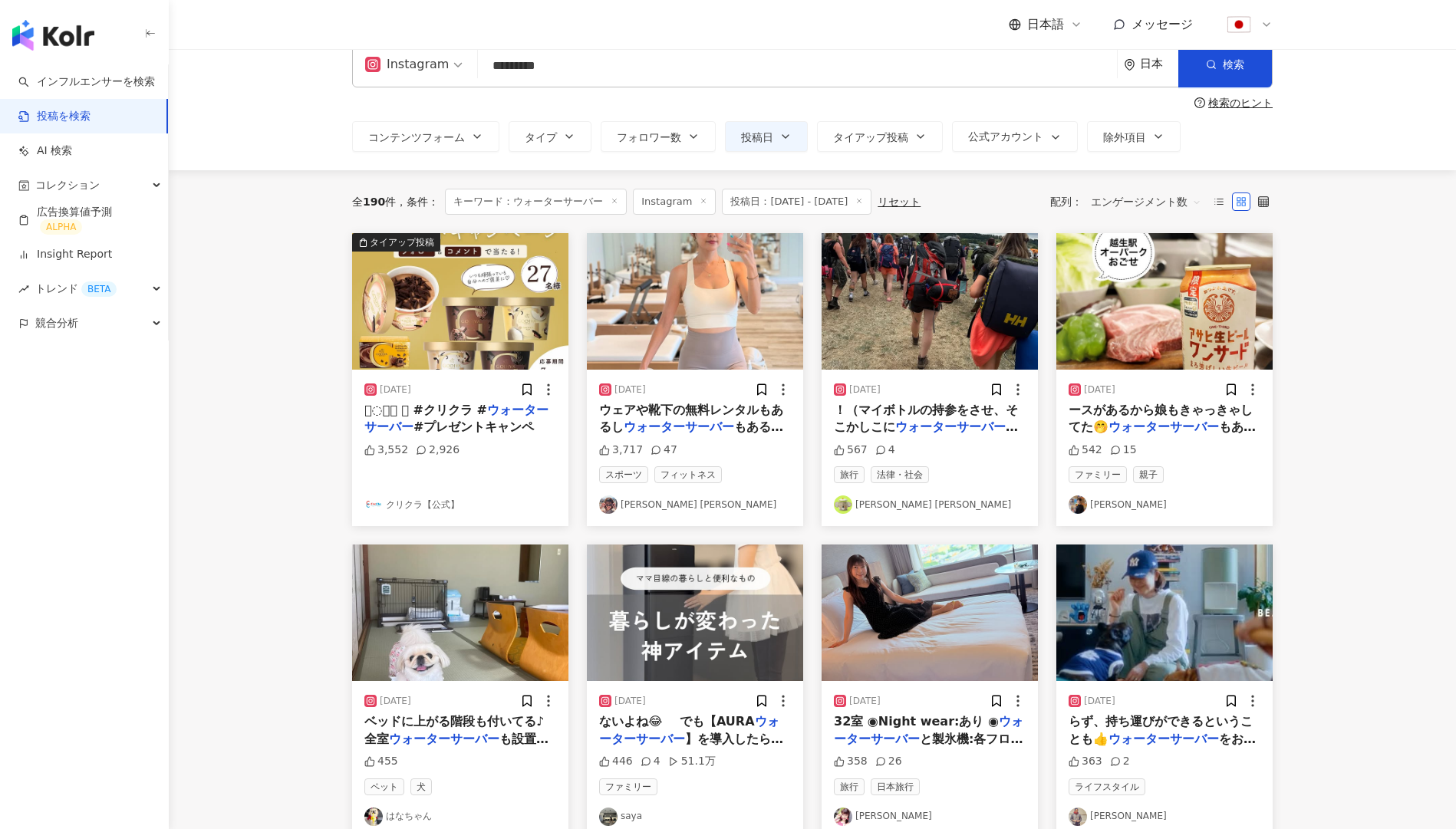
click at [700, 498] on link "坂元 美香 Mika Sakamoto" at bounding box center [694, 504] width 191 height 19
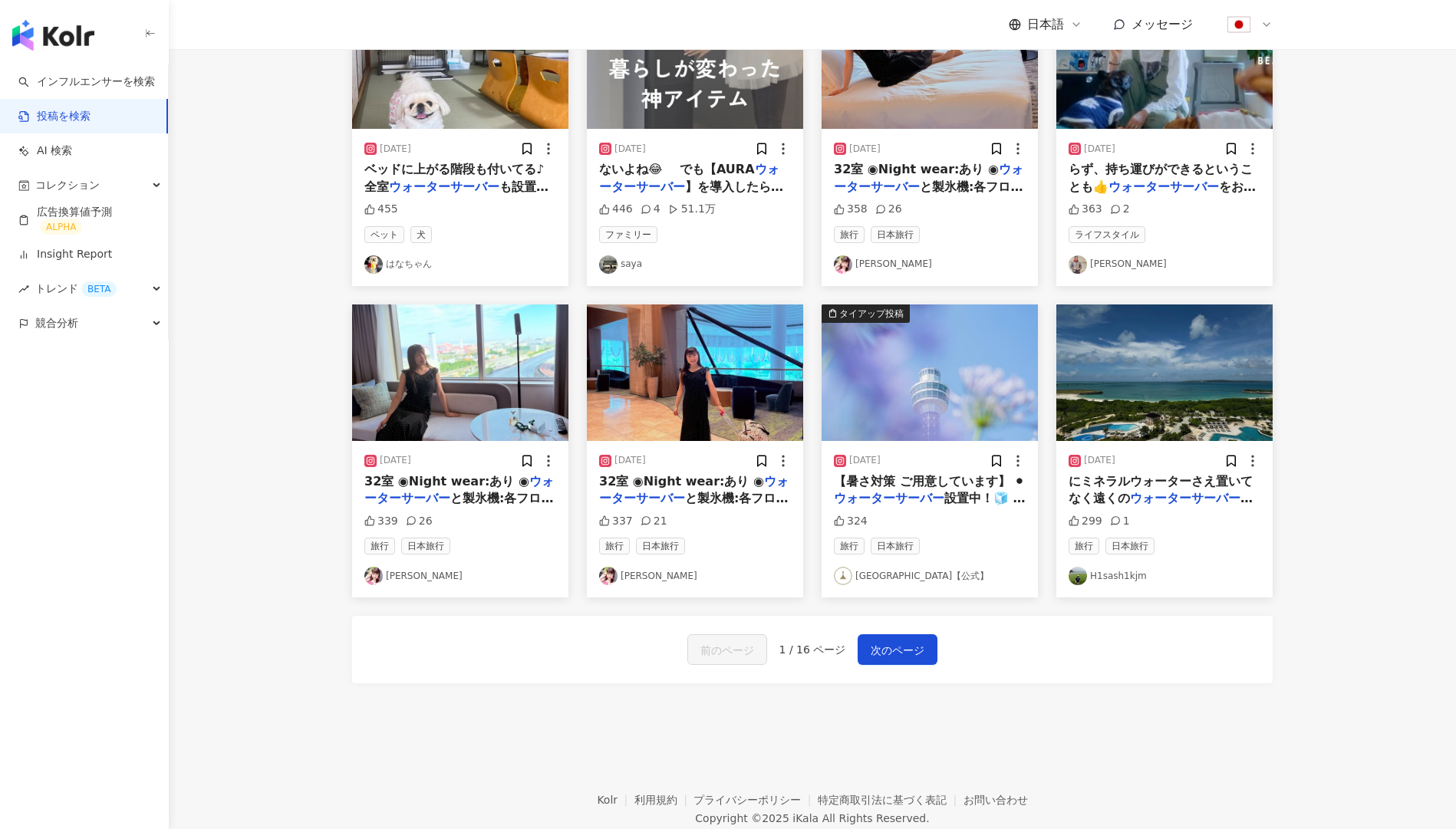
scroll to position [559, 0]
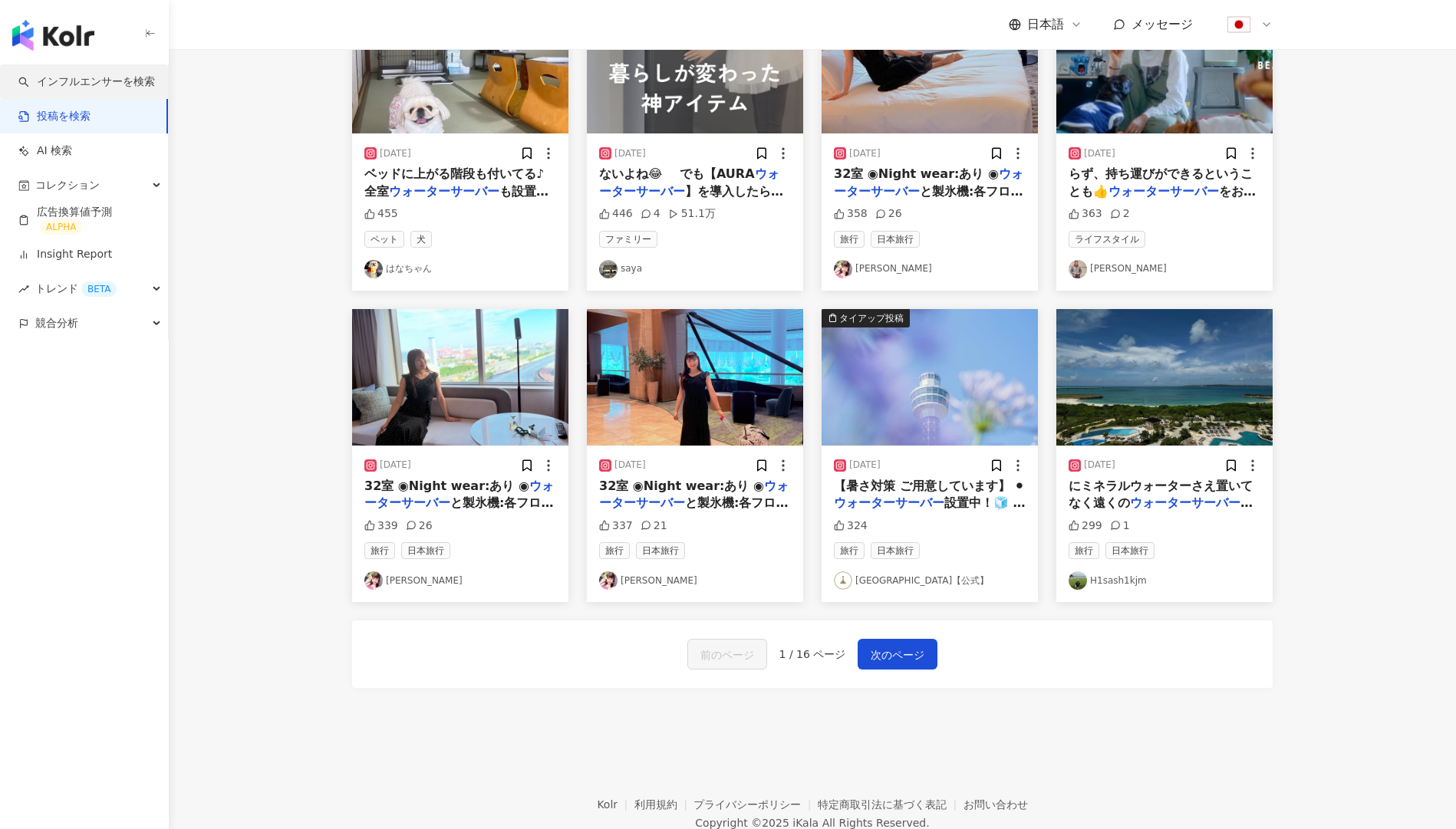
click at [134, 87] on link "インフルエンサーを検索" at bounding box center [86, 82] width 136 height 15
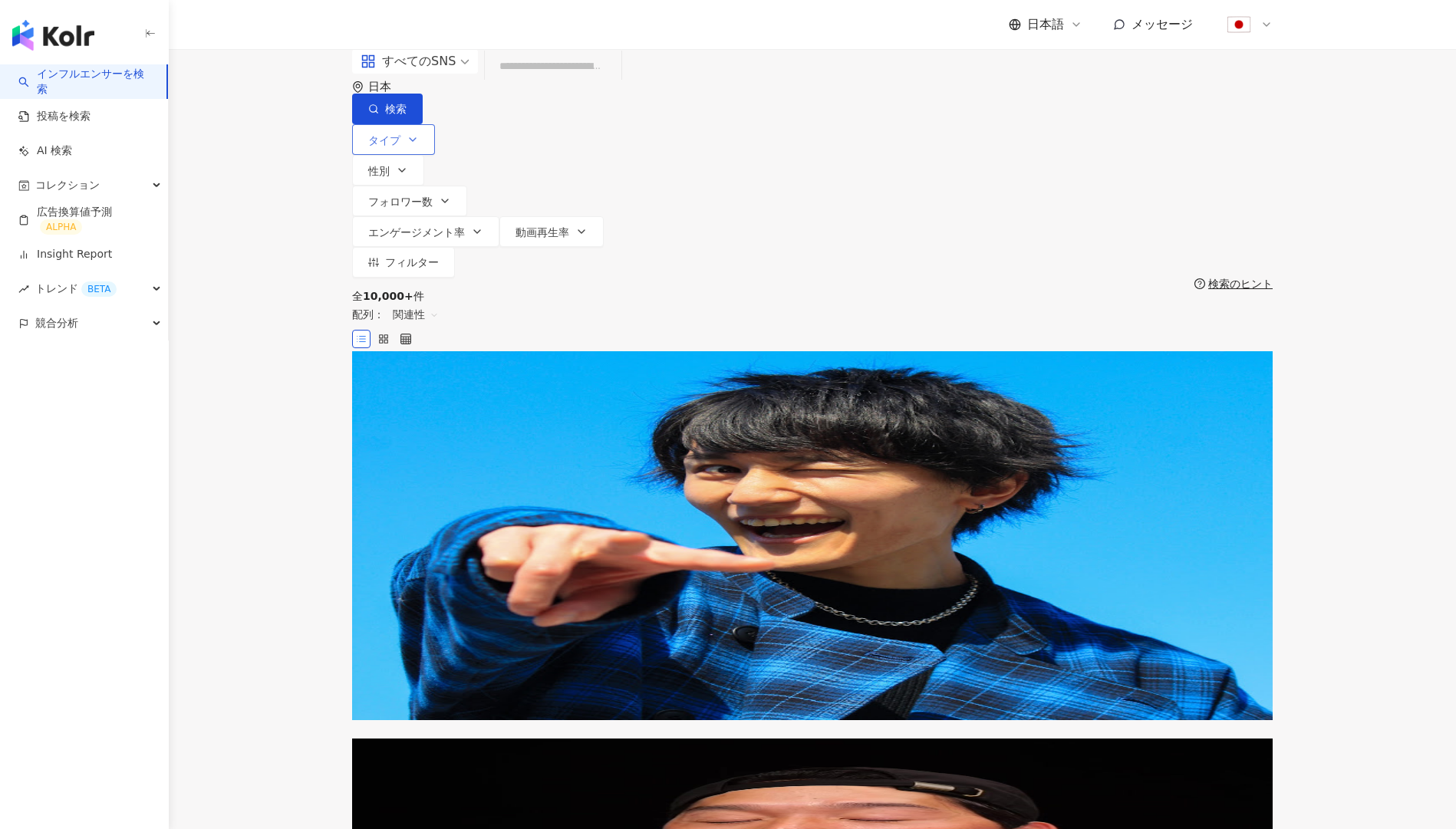
click at [425, 133] on button "タイプ" at bounding box center [393, 140] width 83 height 30
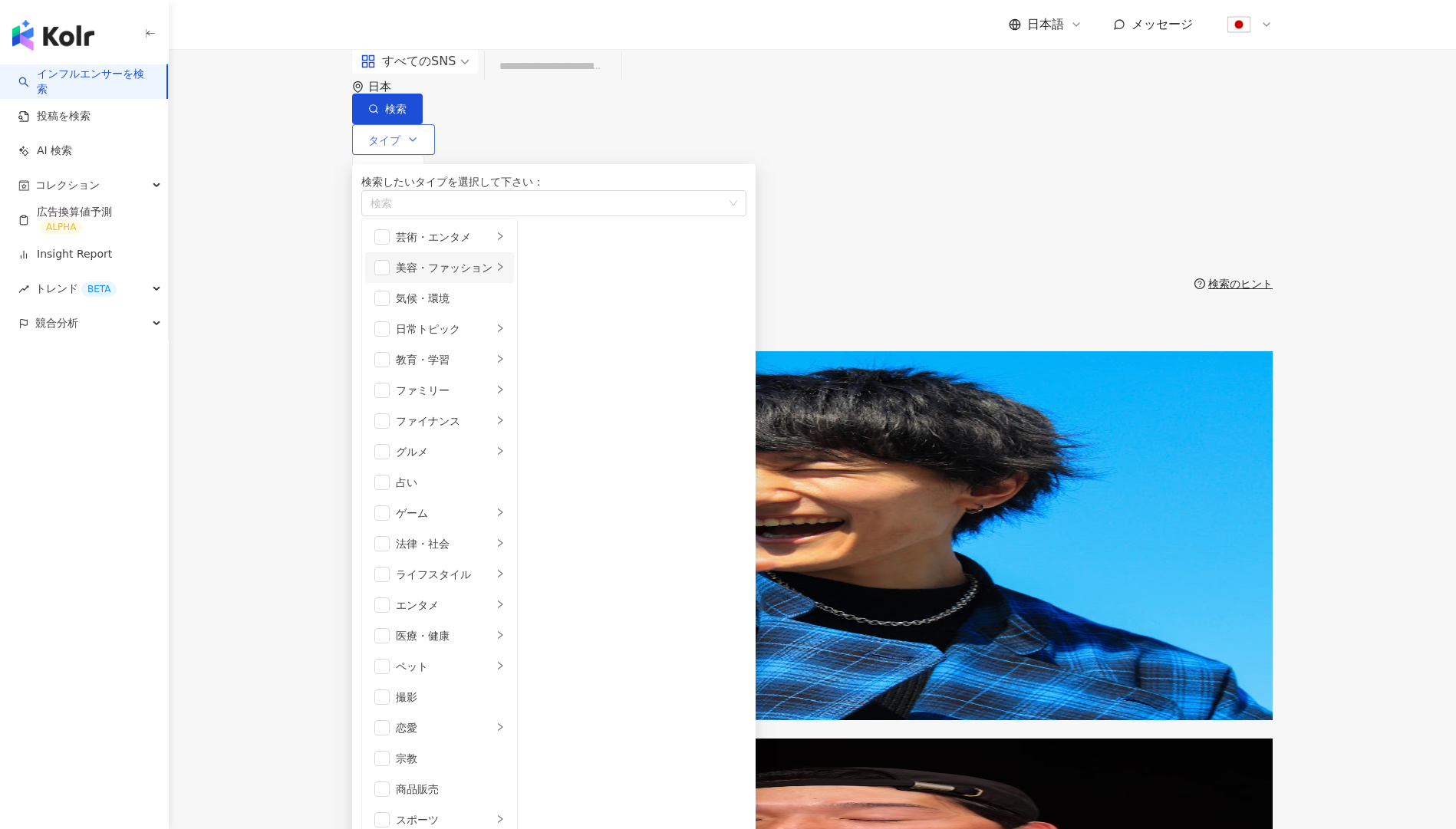
scroll to position [531, 0]
click at [429, 811] on div "スポーツ" at bounding box center [444, 819] width 97 height 17
click at [390, 812] on span "button" at bounding box center [382, 819] width 15 height 15
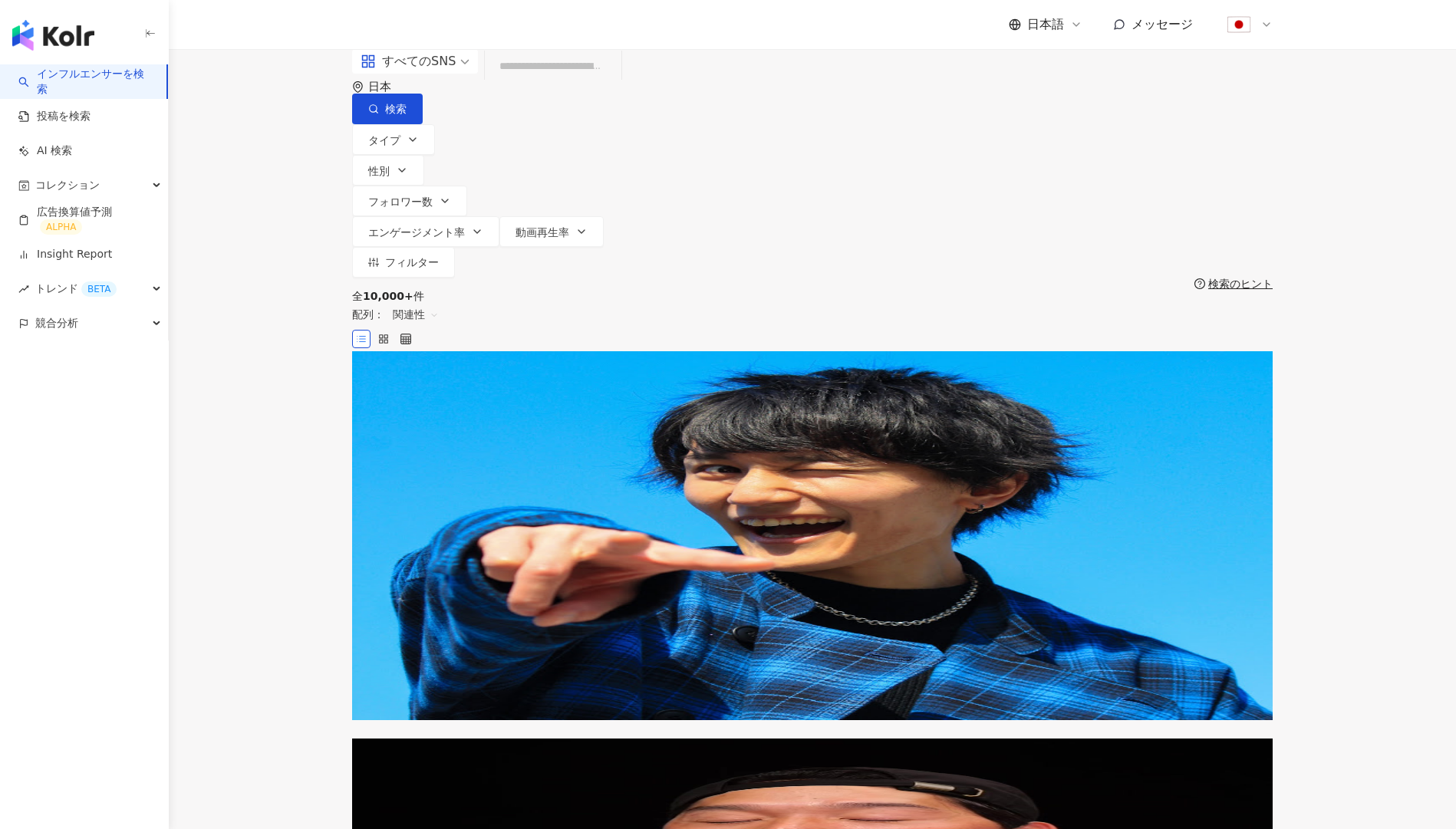
click at [840, 290] on div "全 10,000+ 件 配列： 関連性" at bounding box center [813, 320] width 920 height 61
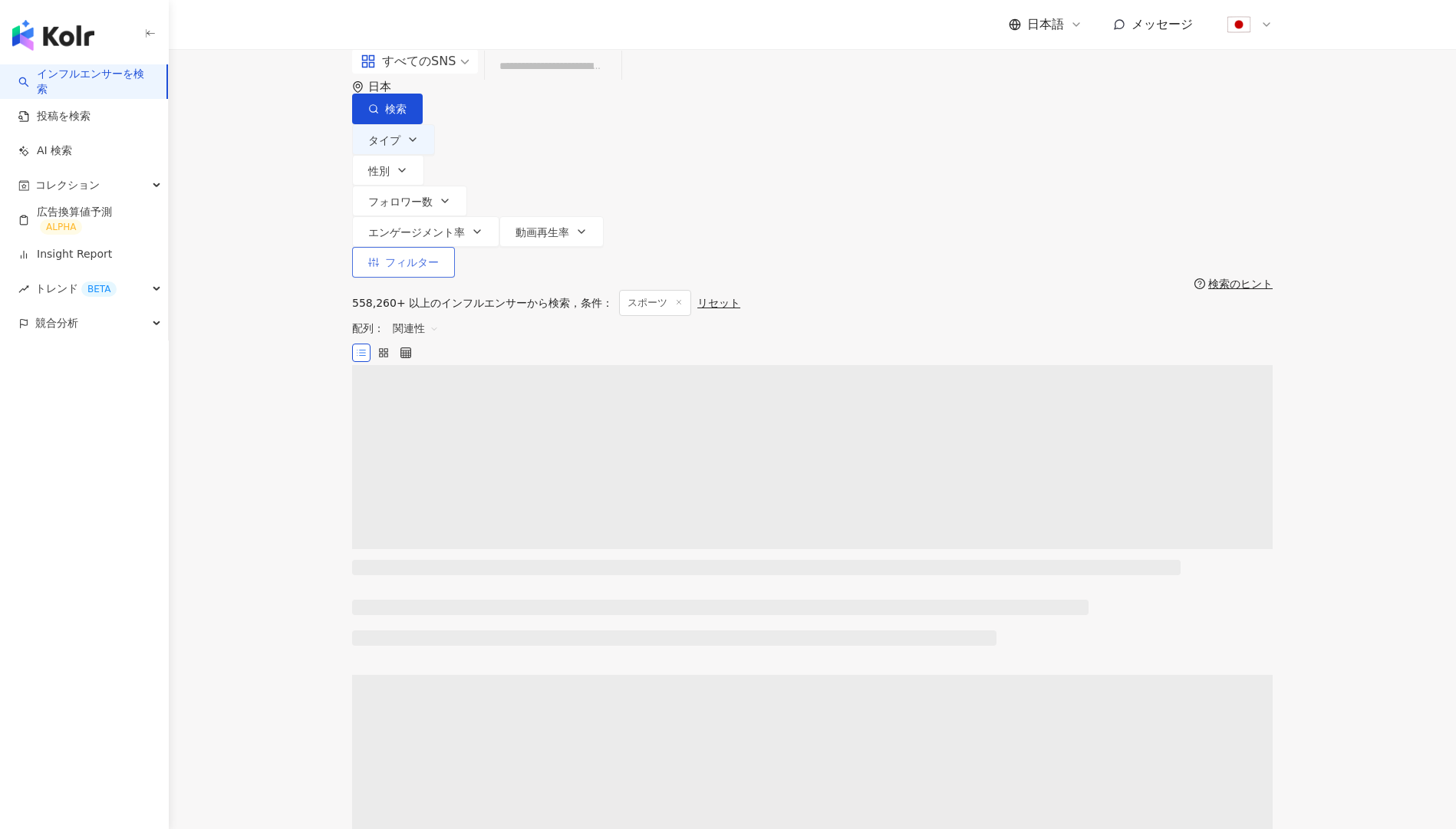
click at [455, 247] on button "フィルター" at bounding box center [403, 262] width 102 height 30
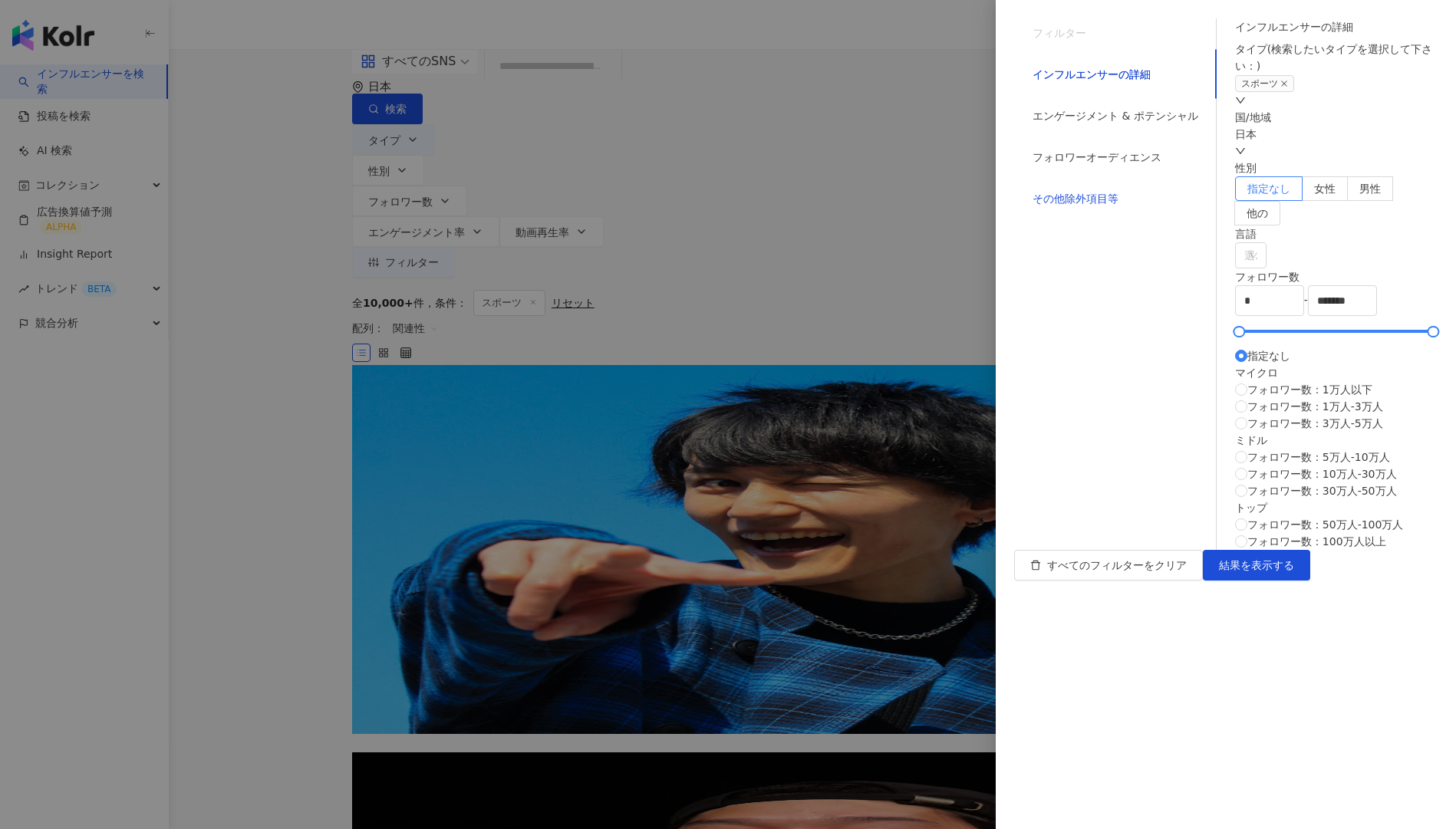
click at [1060, 204] on div "その他除外項目等" at bounding box center [1075, 198] width 86 height 17
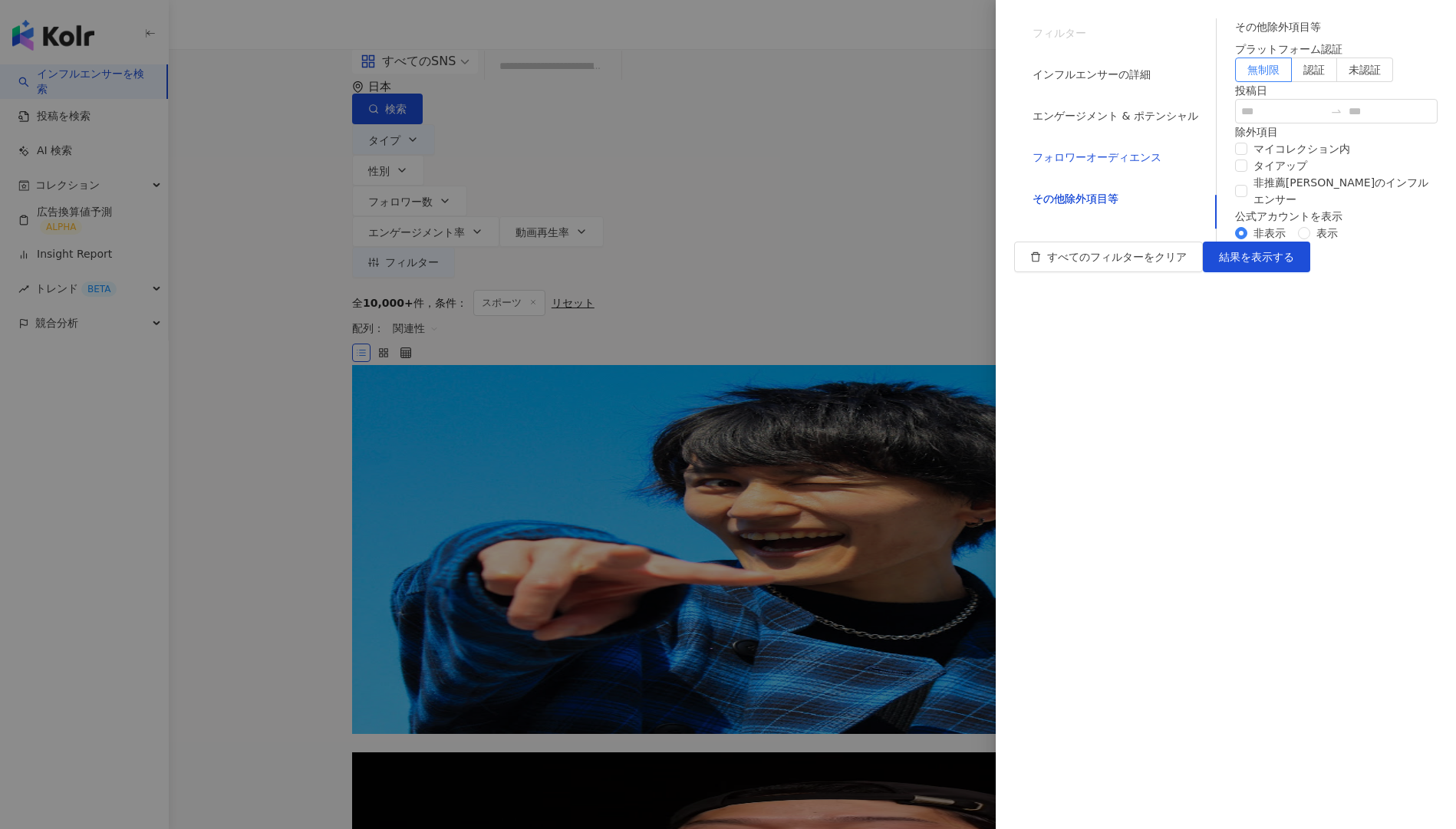
click at [1063, 165] on div "フォロワーオーディエンス" at bounding box center [1096, 157] width 129 height 17
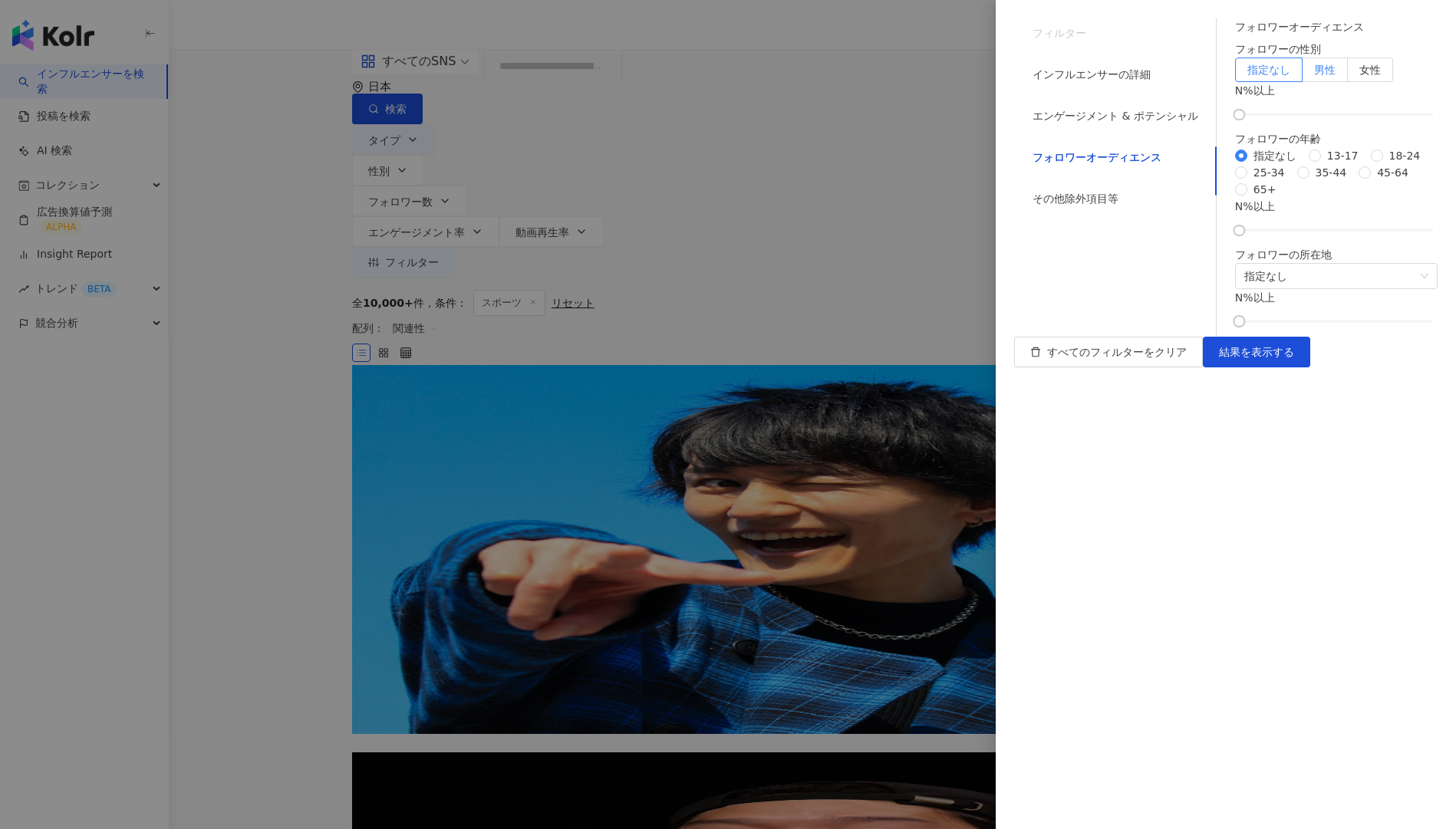
click at [1328, 82] on label "男性" at bounding box center [1324, 70] width 45 height 25
click at [1294, 119] on div at bounding box center [1336, 114] width 194 height 9
click at [1363, 82] on label "女性" at bounding box center [1370, 70] width 45 height 25
drag, startPoint x: 1295, startPoint y: 173, endPoint x: 1331, endPoint y: 178, distance: 36.3
click at [1361, 119] on div at bounding box center [1364, 114] width 8 height 8
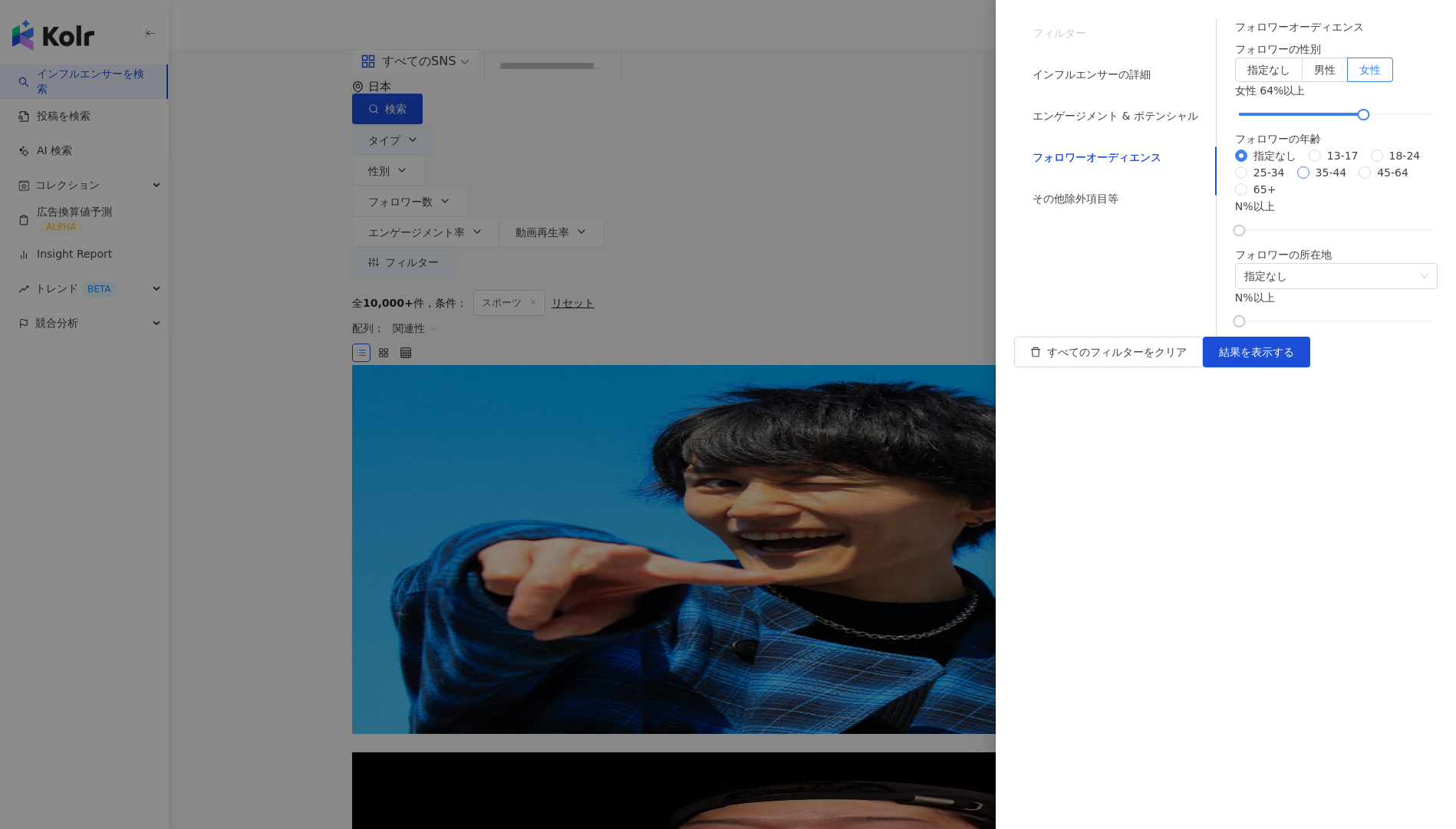
click at [1309, 181] on span "35-44" at bounding box center [1331, 172] width 44 height 17
drag, startPoint x: 1148, startPoint y: 506, endPoint x: 1258, endPoint y: 508, distance: 110.0
click at [1258, 235] on div at bounding box center [1336, 229] width 194 height 9
click at [1310, 367] on button "結果を表示する" at bounding box center [1256, 351] width 108 height 30
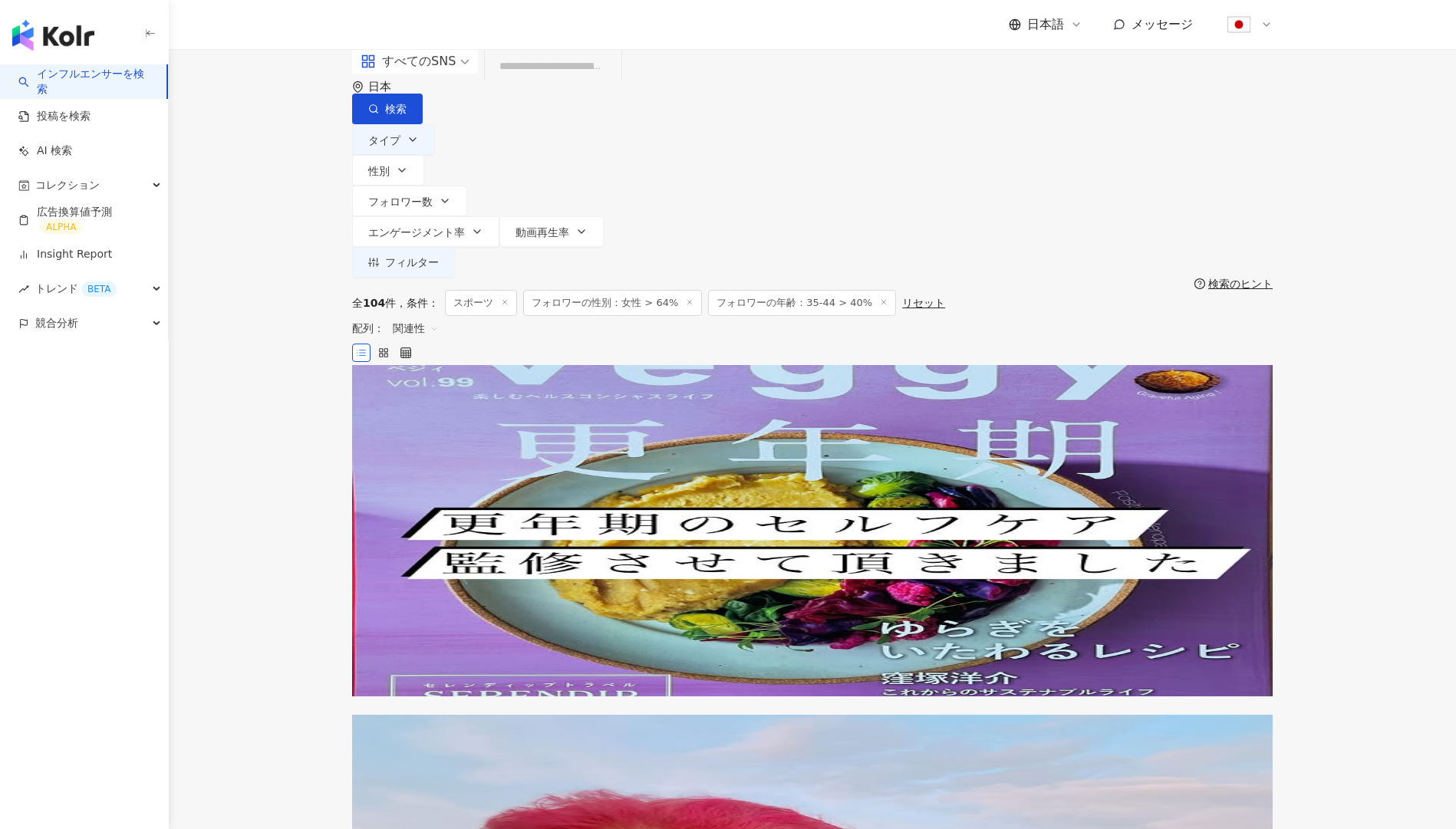
click at [407, 84] on div "日本" at bounding box center [387, 86] width 38 height 13
click at [439, 316] on span "関連性" at bounding box center [416, 328] width 46 height 25
click at [1186, 258] on div "フォロワー数" at bounding box center [1207, 261] width 97 height 17
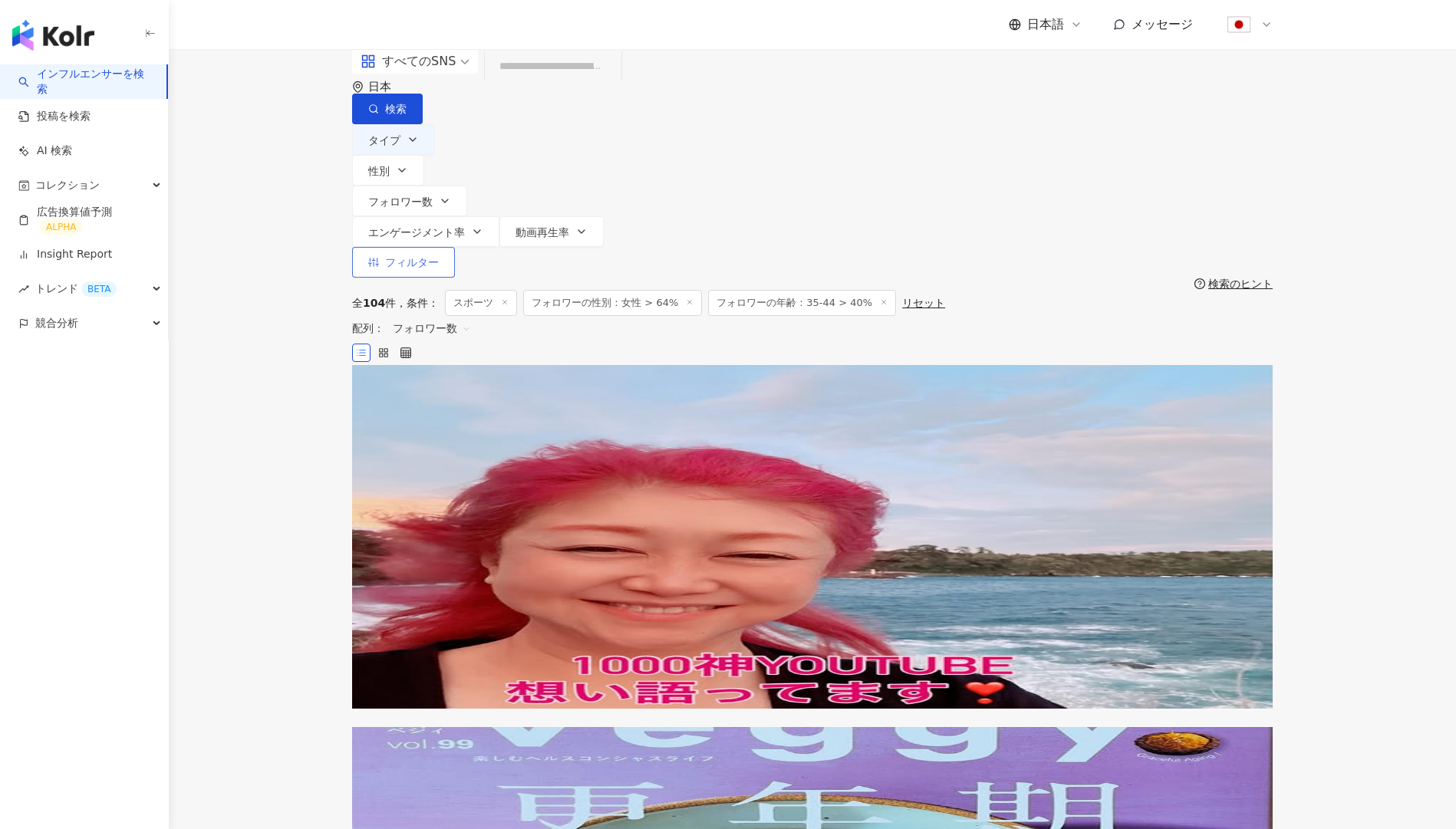
click at [455, 247] on button "フィルター" at bounding box center [403, 262] width 102 height 30
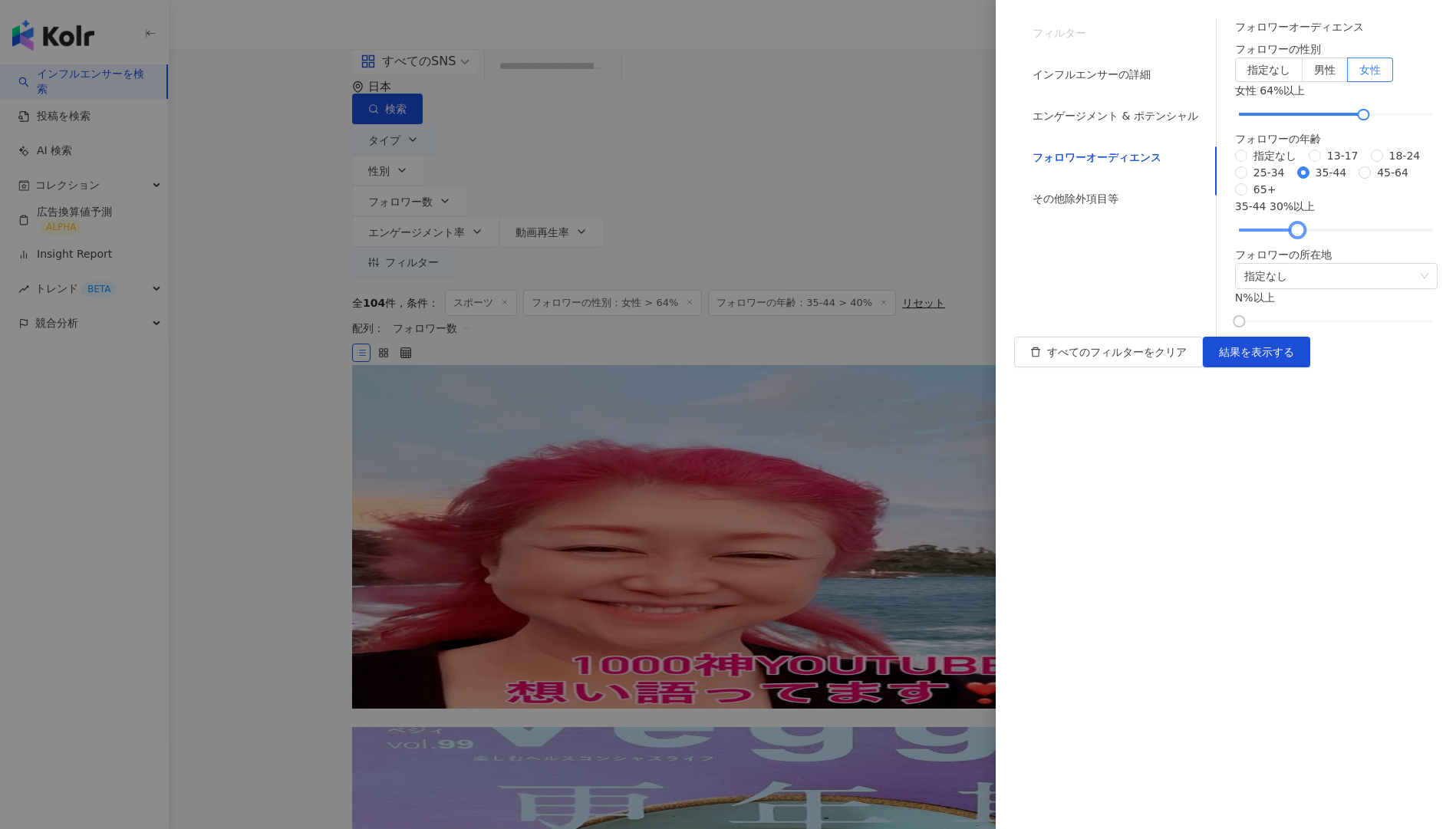
drag, startPoint x: 1258, startPoint y: 506, endPoint x: 1231, endPoint y: 508, distance: 27.1
click at [1293, 235] on div at bounding box center [1297, 229] width 8 height 8
click at [1294, 358] on span "結果を表示する" at bounding box center [1257, 352] width 75 height 12
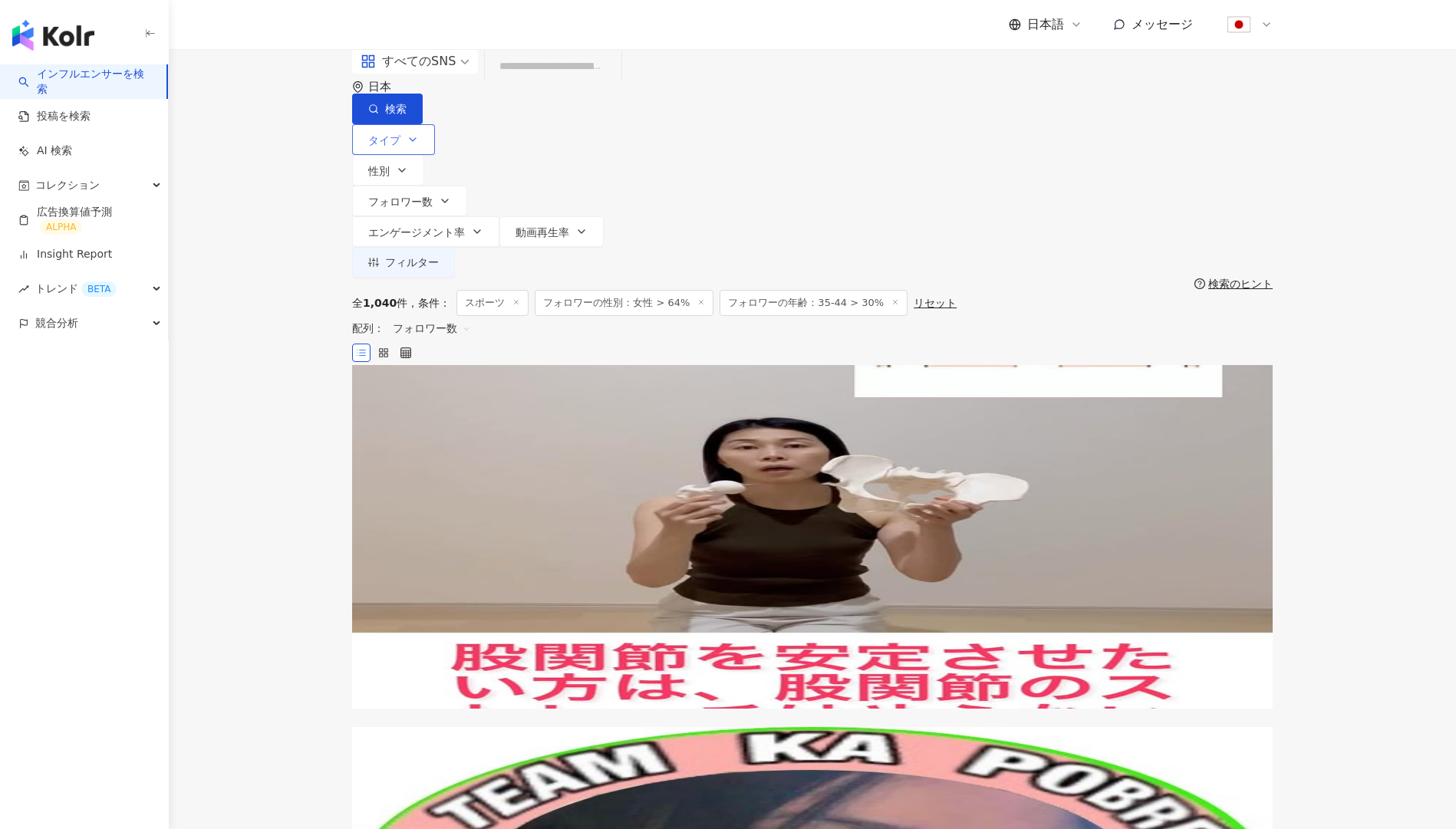
click at [410, 144] on button "タイプ" at bounding box center [393, 140] width 83 height 30
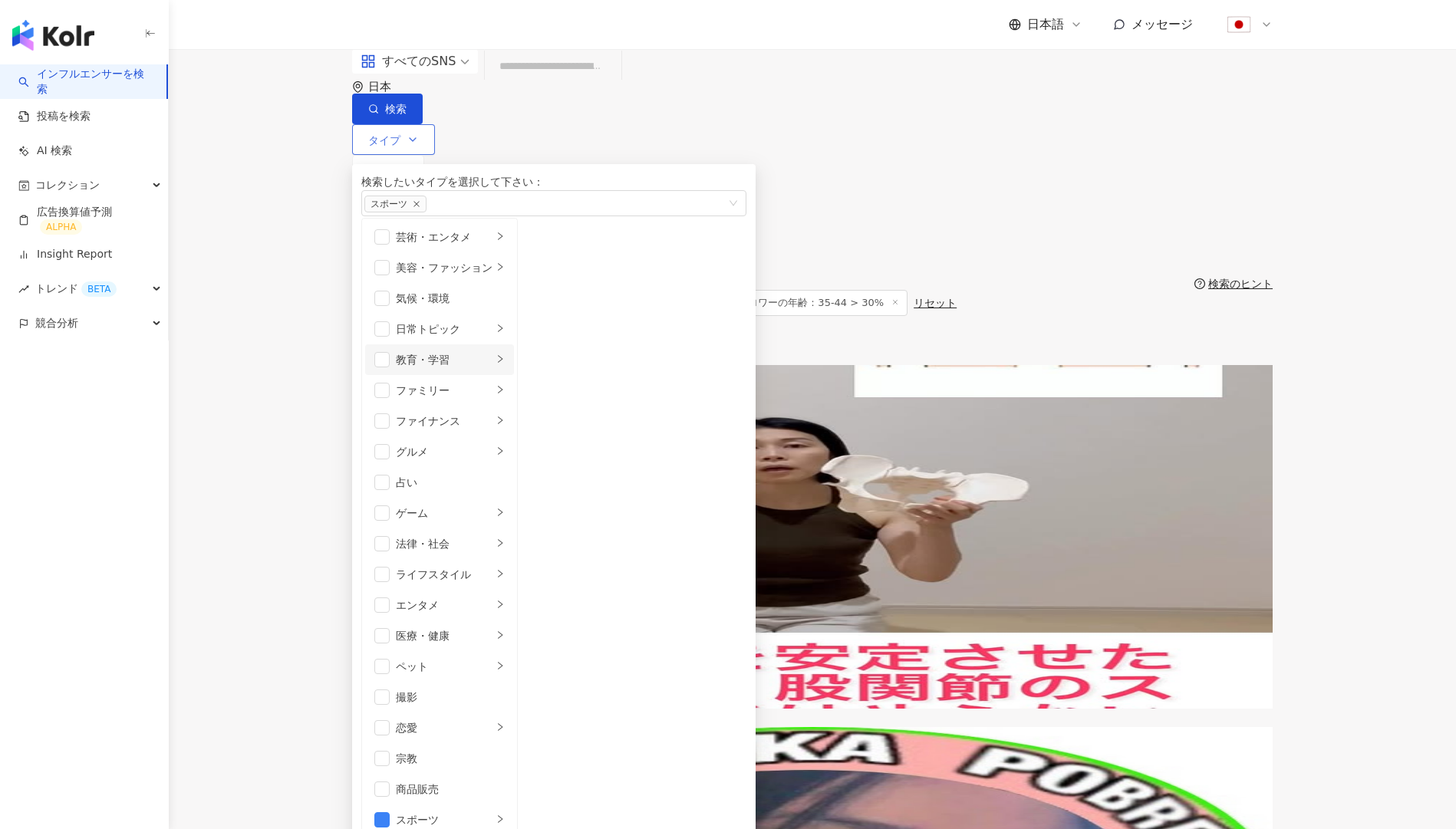
scroll to position [531, 0]
click at [461, 804] on li "スポーツ" at bounding box center [439, 819] width 149 height 30
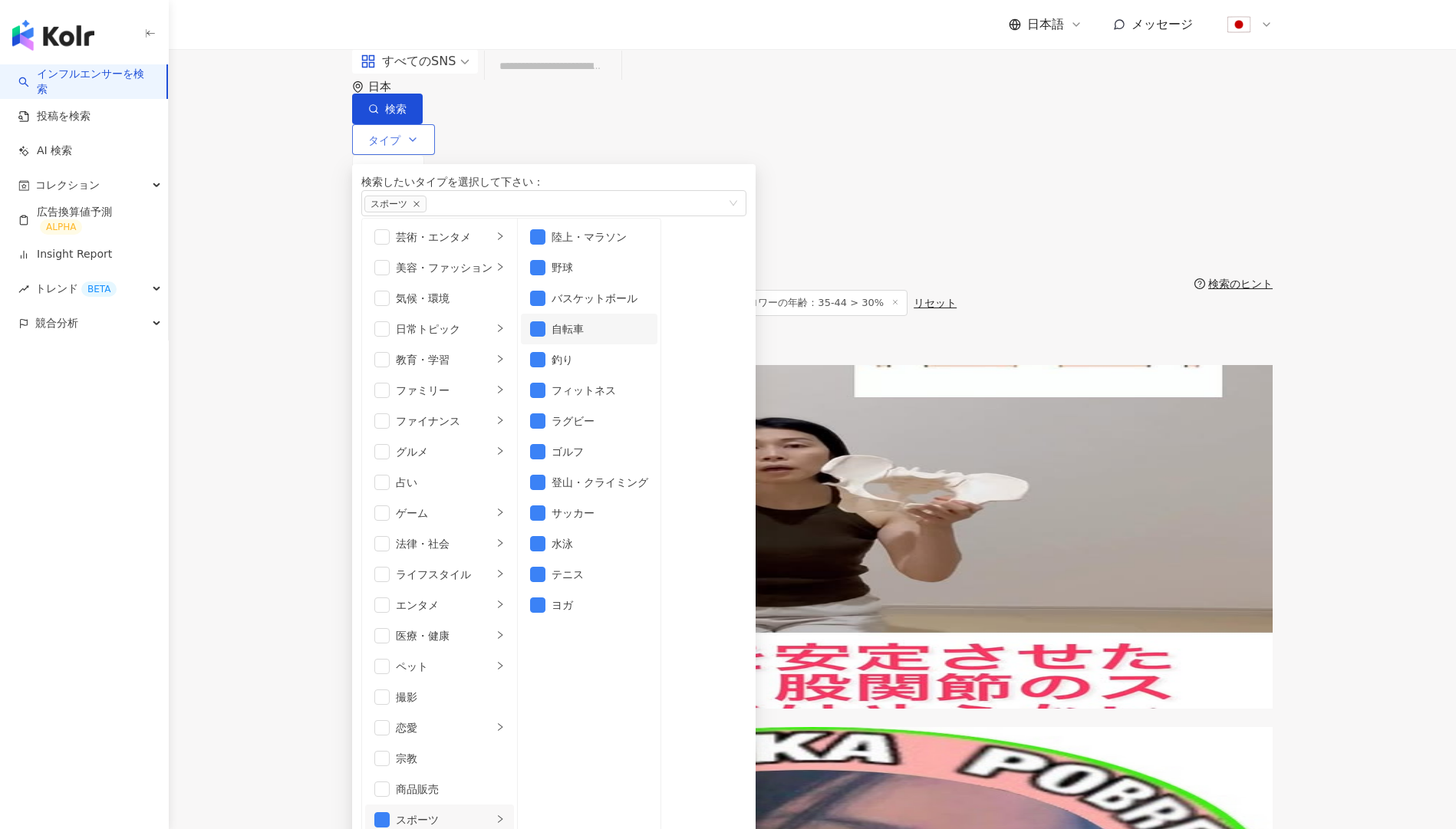
scroll to position [0, 0]
click at [431, 811] on div "スポーツ" at bounding box center [444, 819] width 97 height 17
click at [389, 812] on span "button" at bounding box center [382, 819] width 15 height 15
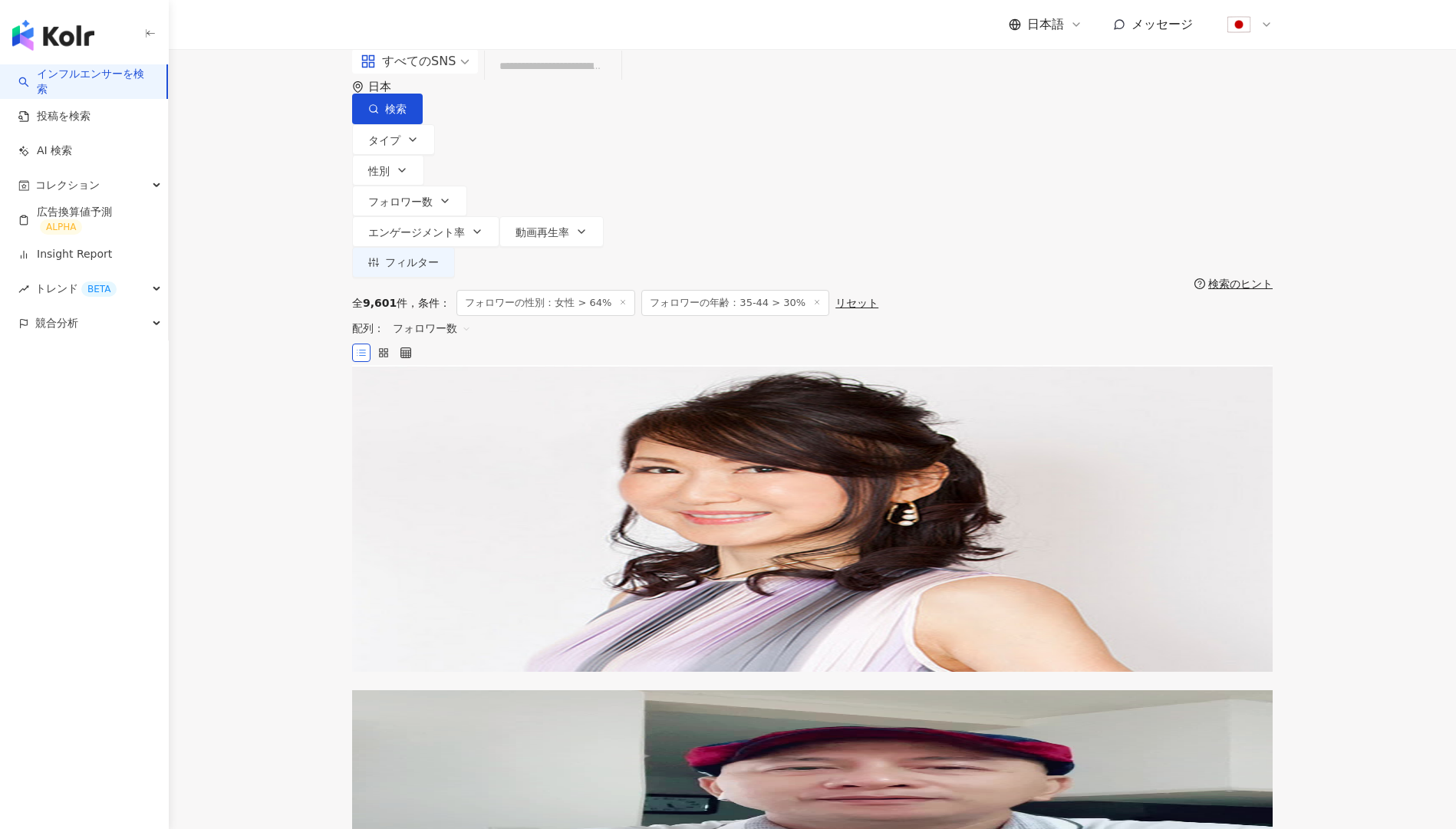
click at [951, 290] on div "全 9,601 件 条件 ： フォロワーの性別：女性 > 64% フォロワーの年齢：35-44 > 30% リセット 配列： フォロワー数" at bounding box center [813, 327] width 920 height 75
click at [813, 298] on icon at bounding box center [817, 302] width 8 height 8
click at [614, 290] on span "フォロワーの性別：女性 > 64%" at bounding box center [546, 302] width 179 height 26
click at [621, 301] on line at bounding box center [623, 302] width 4 height 4
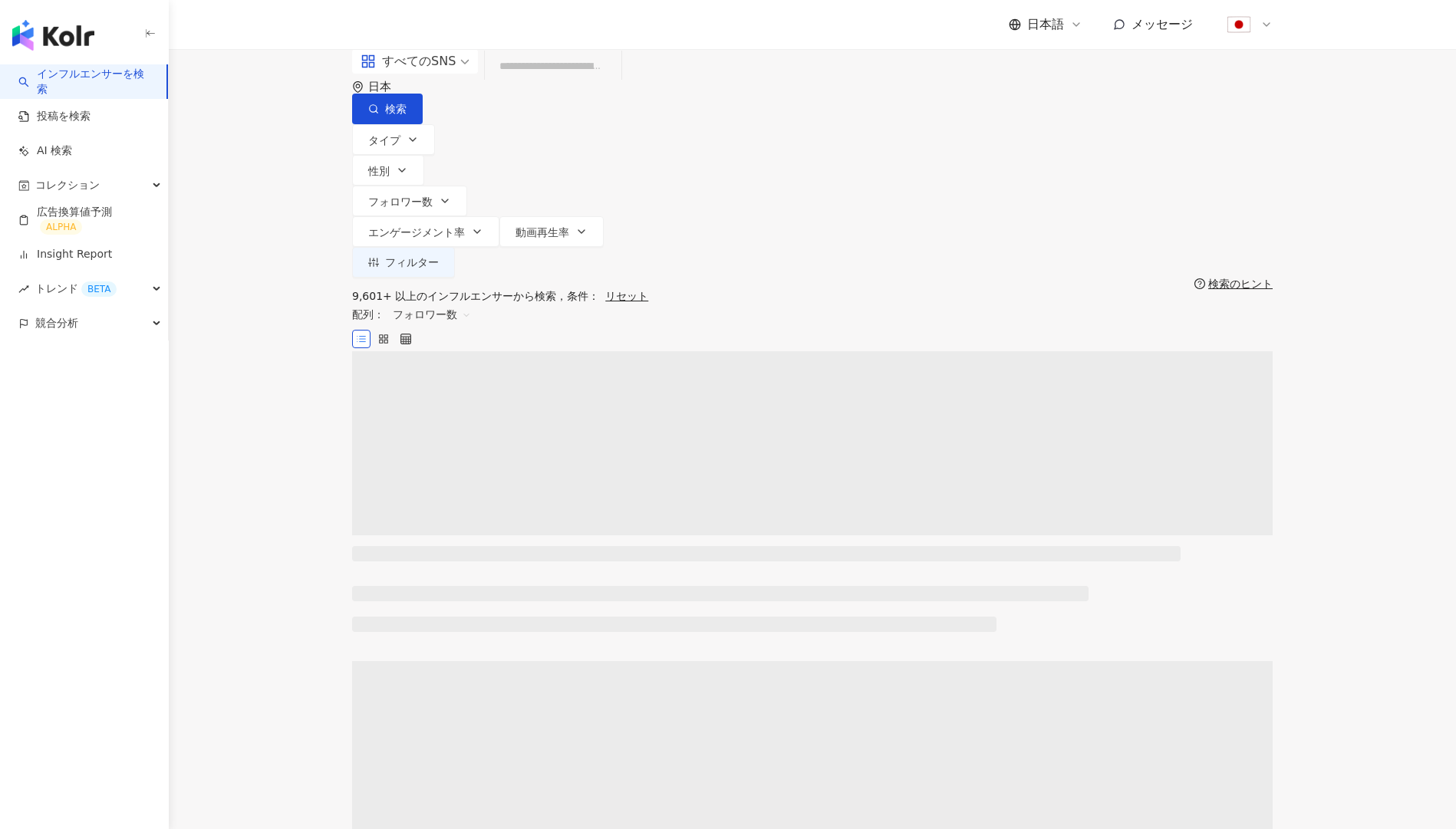
click at [757, 290] on div "9,601+ 以上のインフルエンサーから検索 条件 ： リセット 配列： フォロワー数" at bounding box center [813, 320] width 920 height 61
click at [410, 133] on icon "button" at bounding box center [413, 140] width 12 height 12
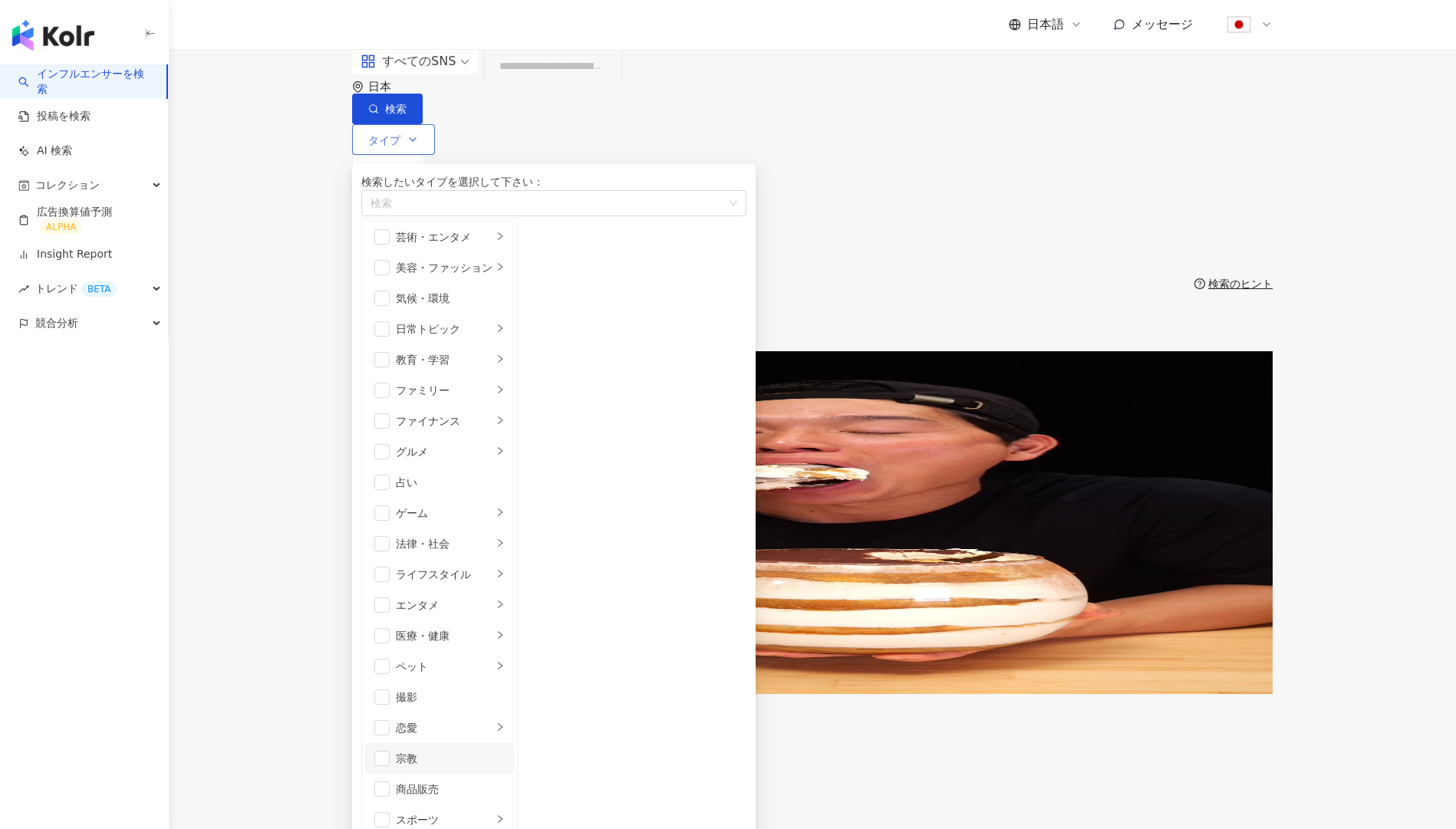
scroll to position [523, 0]
click at [390, 812] on span "button" at bounding box center [382, 819] width 15 height 15
click at [972, 290] on div "全 10,000+ 件 条件 ： リセット 配列： フォロワー数" at bounding box center [813, 320] width 920 height 61
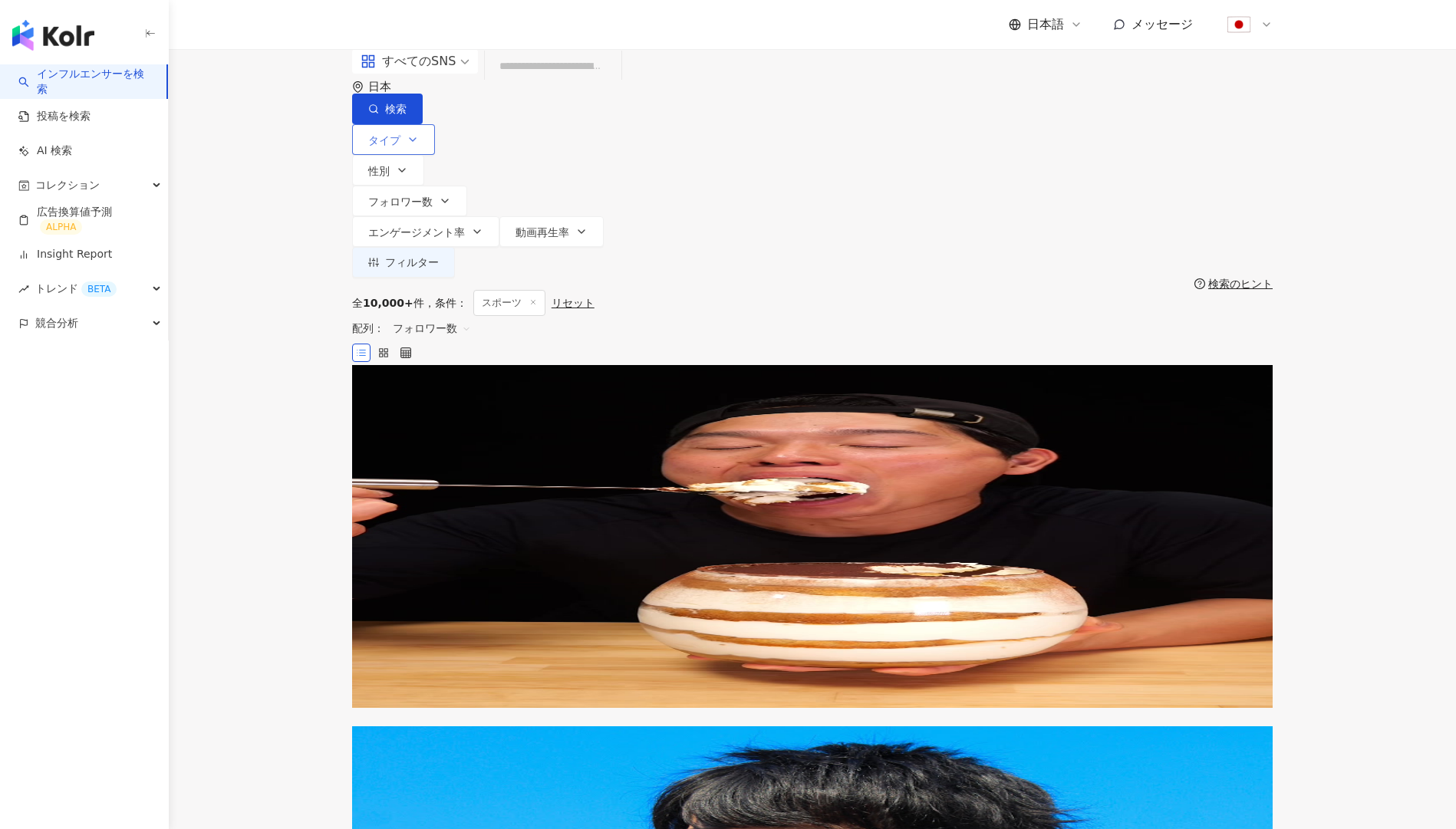
click at [398, 149] on button "タイプ" at bounding box center [393, 140] width 83 height 30
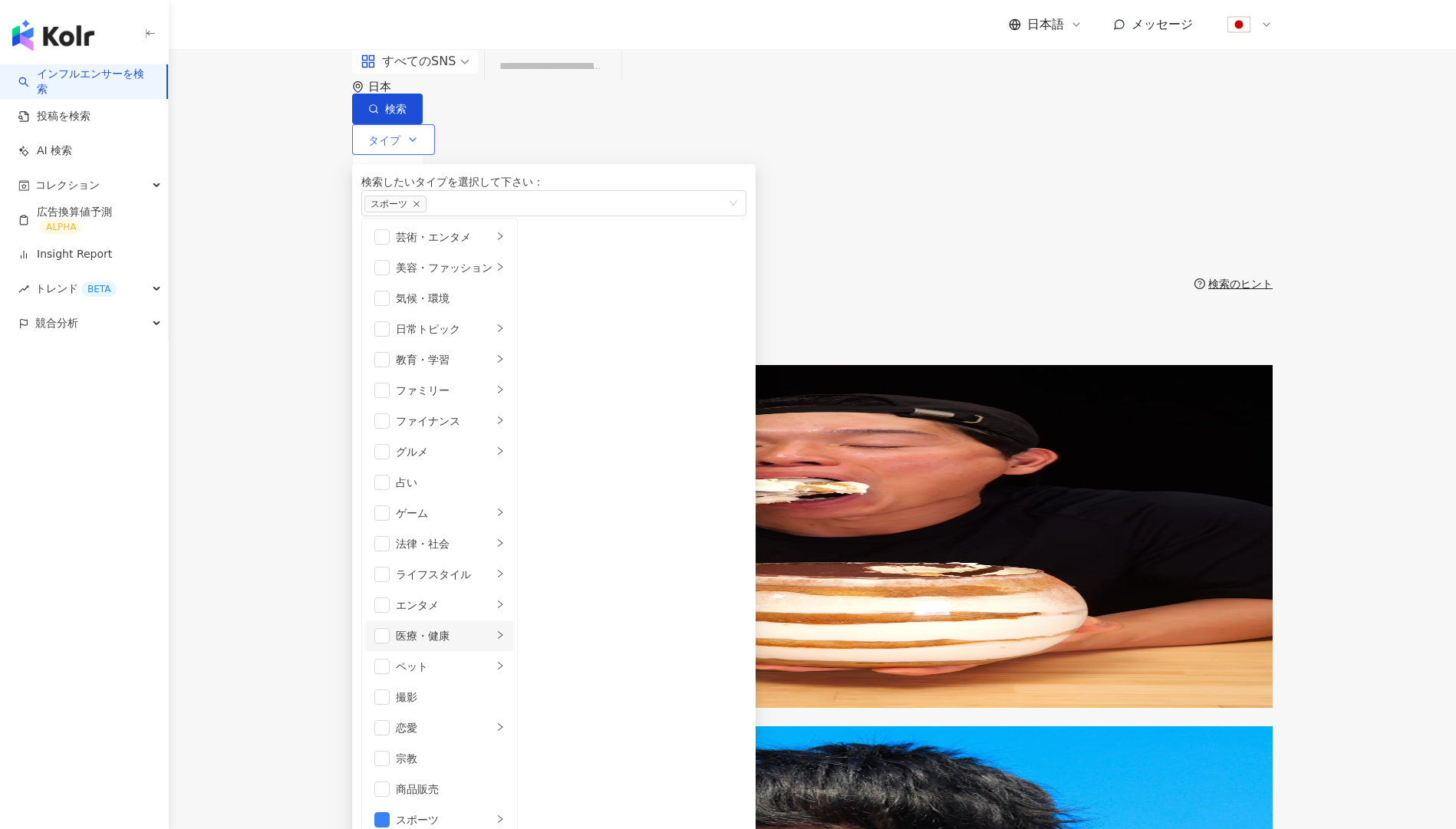
scroll to position [531, 0]
click at [443, 811] on div "スポーツ" at bounding box center [444, 819] width 97 height 17
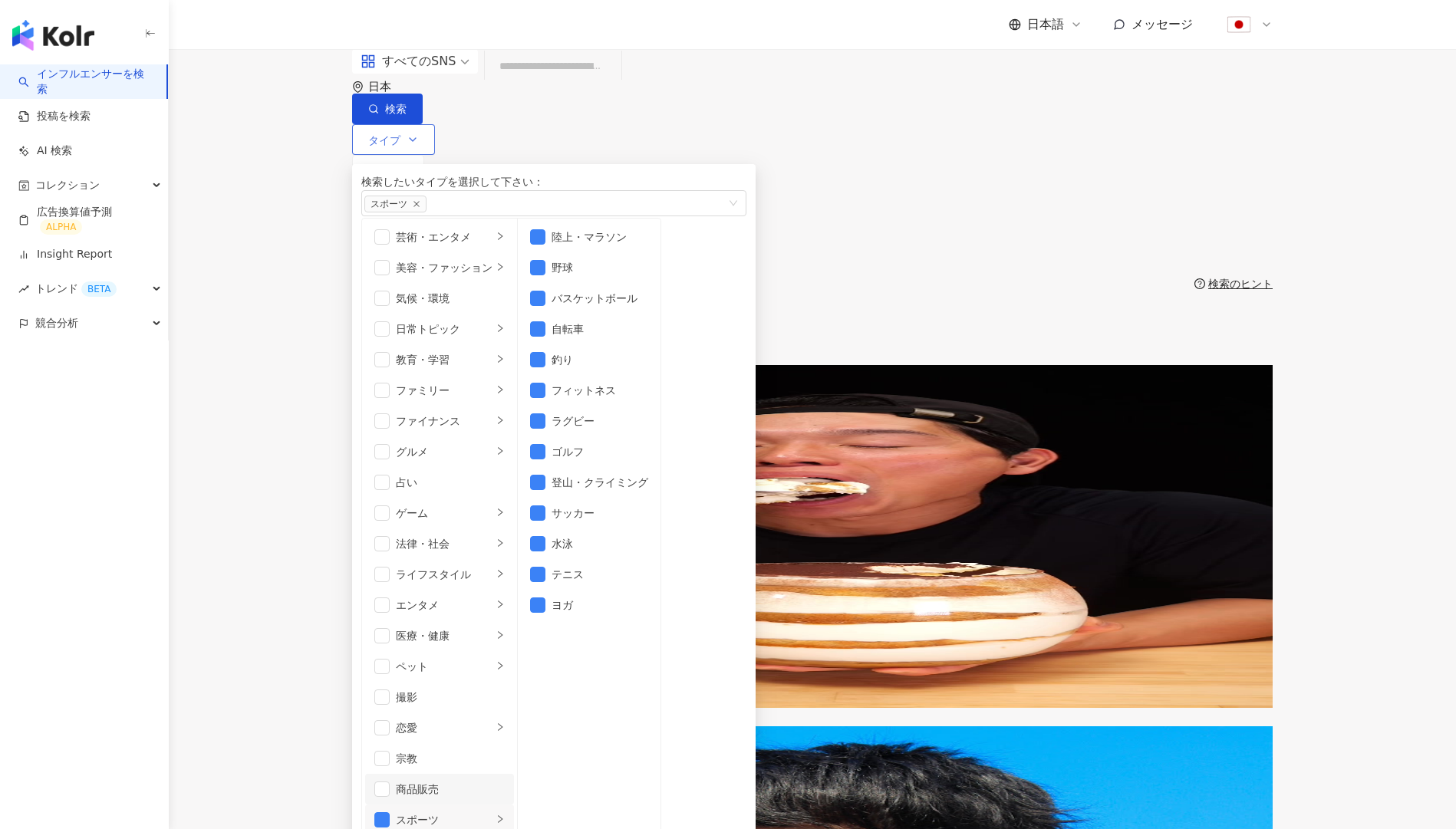
drag, startPoint x: 474, startPoint y: 302, endPoint x: 465, endPoint y: 304, distance: 9.2
click at [474, 780] on div "商品販売" at bounding box center [450, 788] width 109 height 17
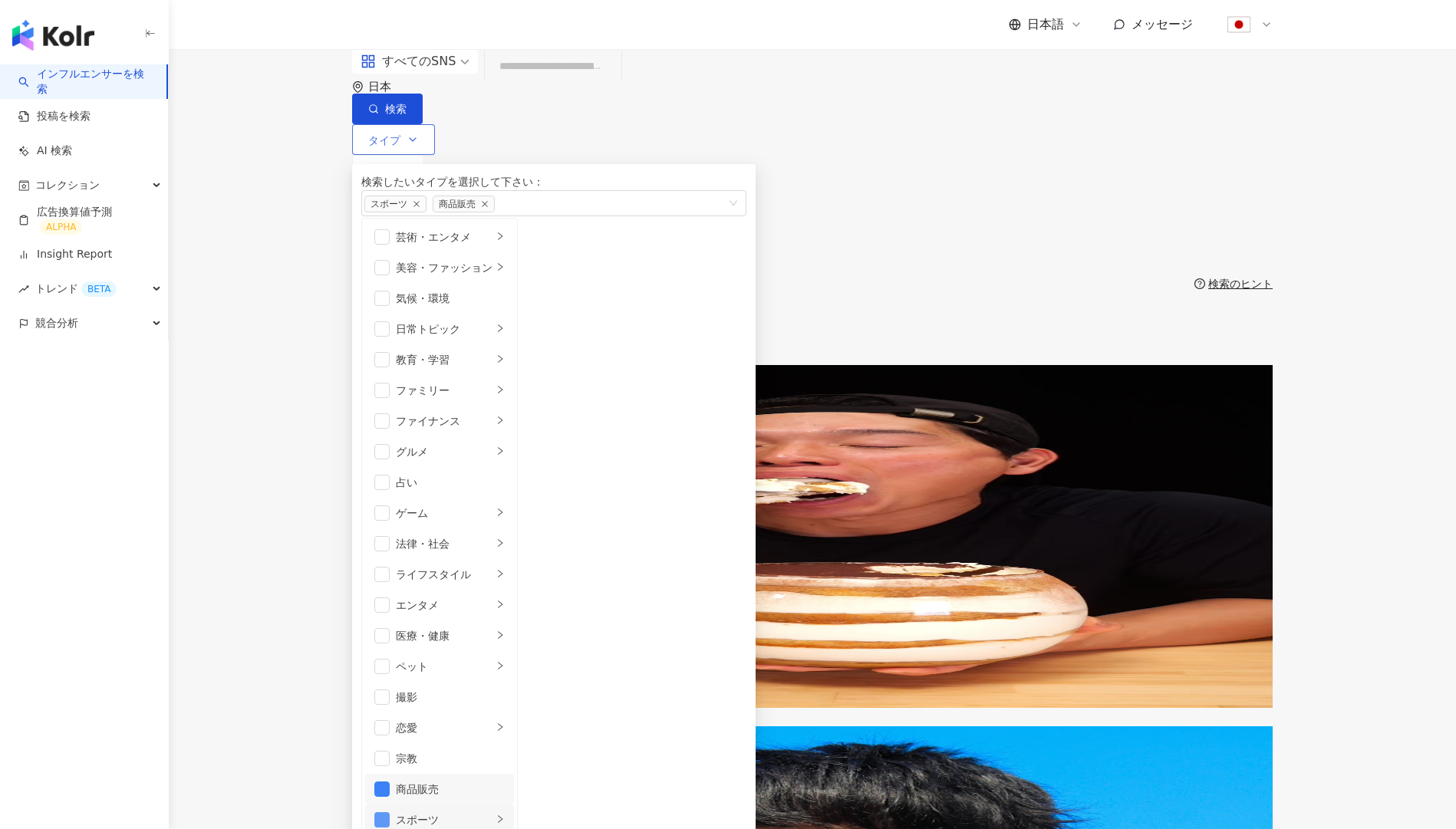
click at [390, 812] on span "button" at bounding box center [382, 819] width 15 height 15
click at [390, 781] on span "button" at bounding box center [382, 788] width 15 height 15
click at [390, 812] on span "button" at bounding box center [382, 819] width 15 height 15
click at [467, 811] on div "スポーツ" at bounding box center [444, 819] width 97 height 17
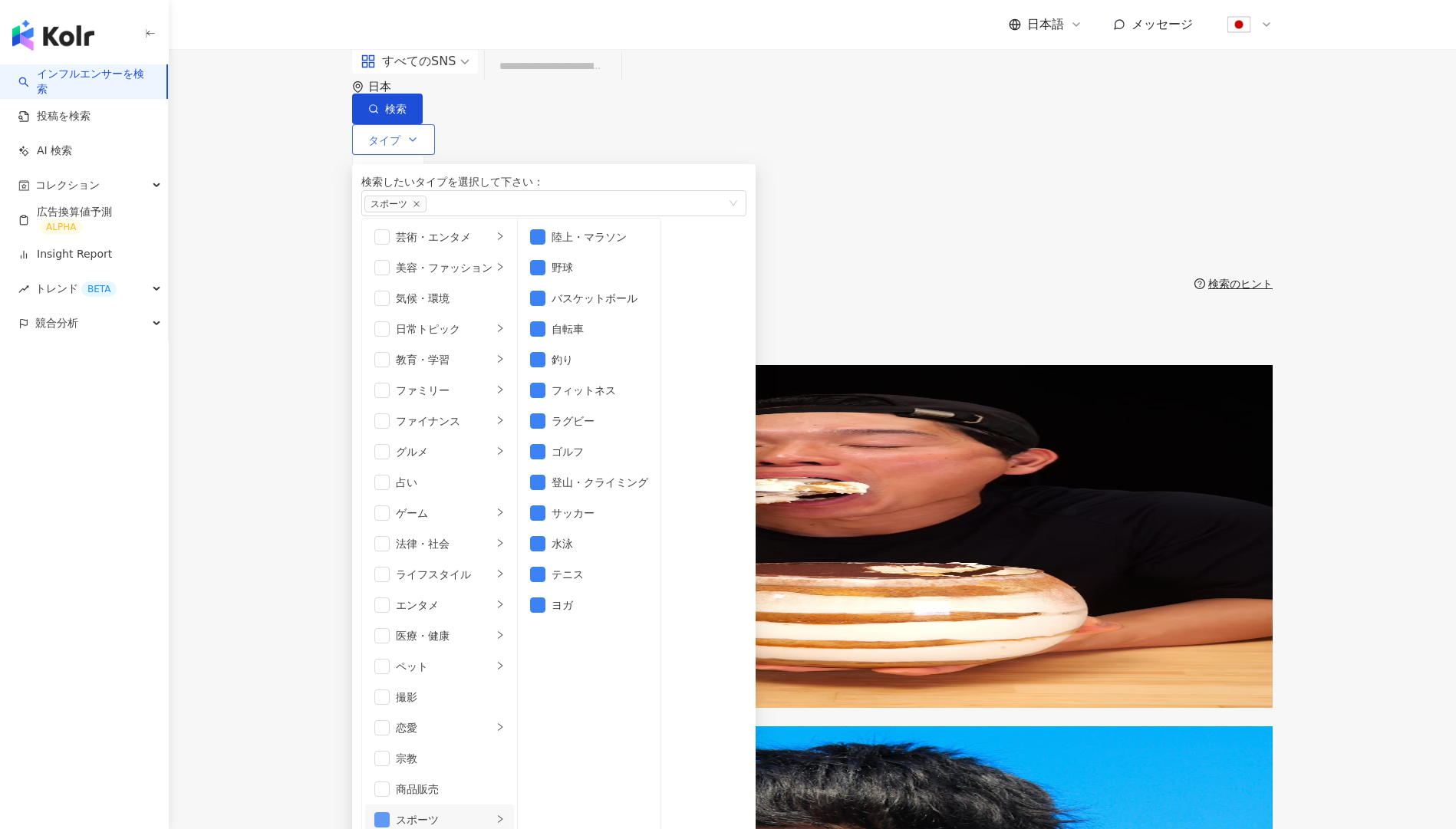
click at [386, 812] on span "button" at bounding box center [382, 819] width 15 height 15
click at [546, 275] on span "button" at bounding box center [538, 267] width 15 height 15
click at [869, 290] on div "全 10,000+ 件 条件 ： スポーツ リセット 配列： フォロワー数" at bounding box center [813, 327] width 920 height 75
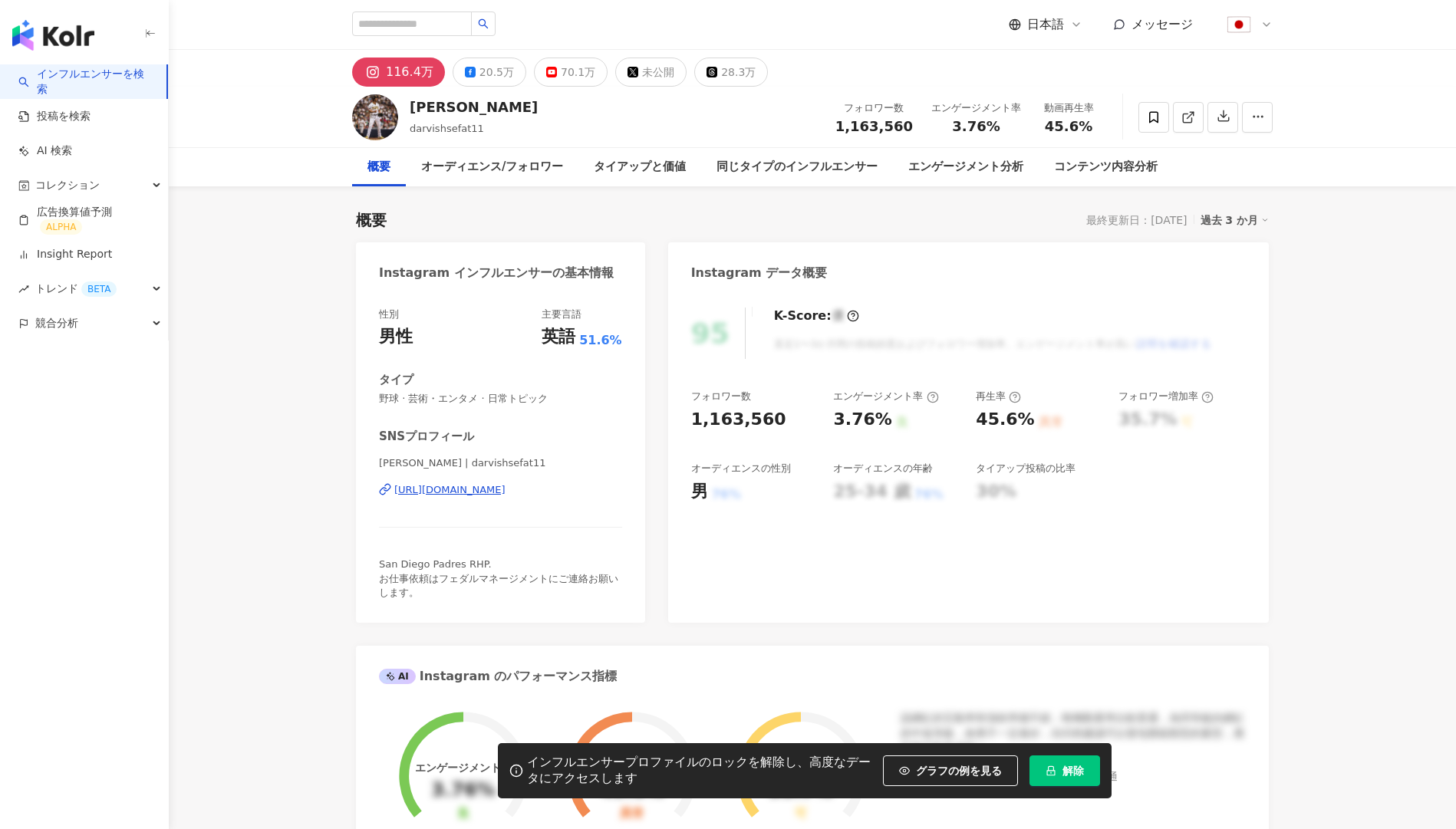
click at [1057, 769] on button "解除" at bounding box center [1064, 770] width 70 height 30
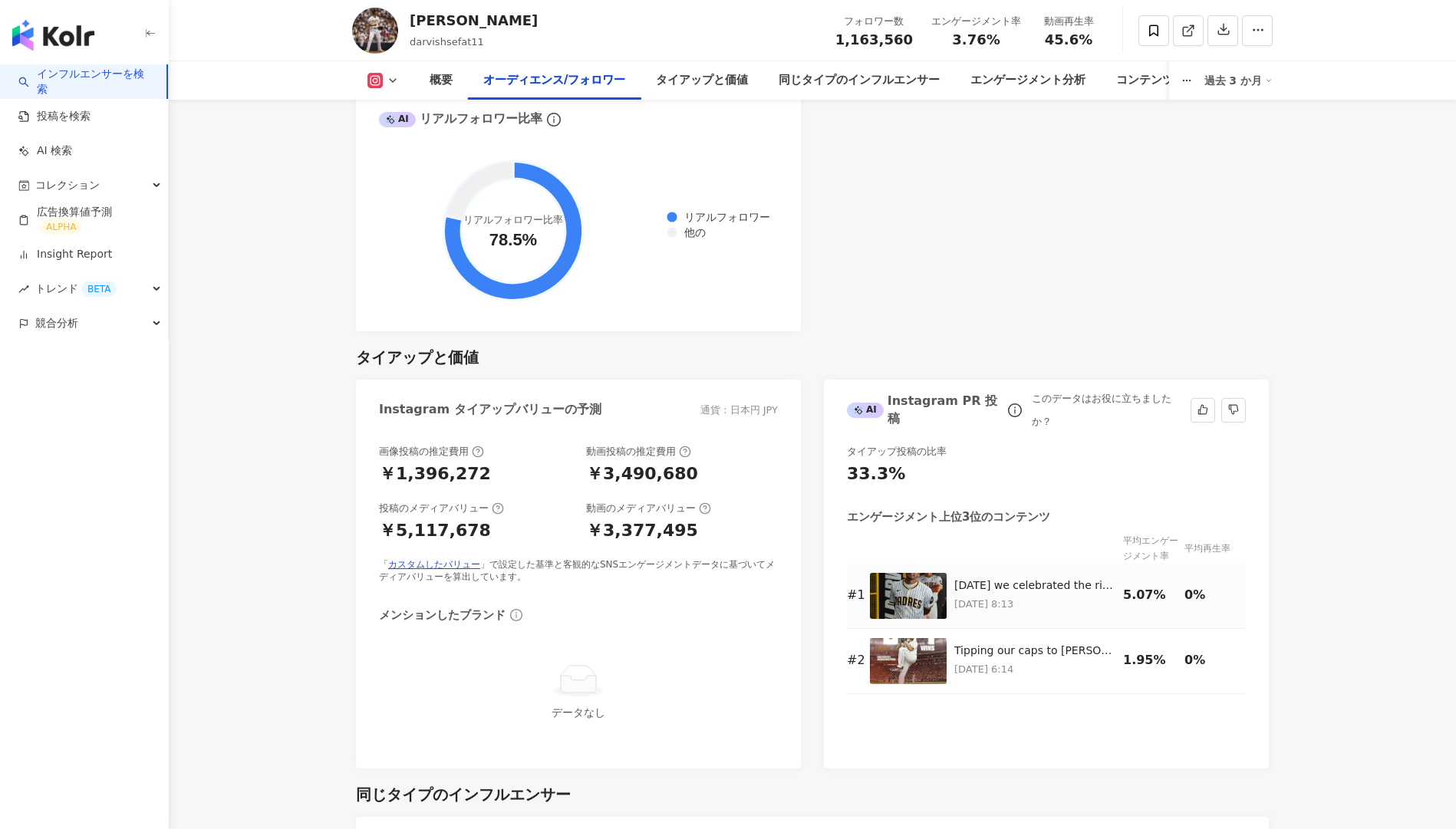
scroll to position [1791, 0]
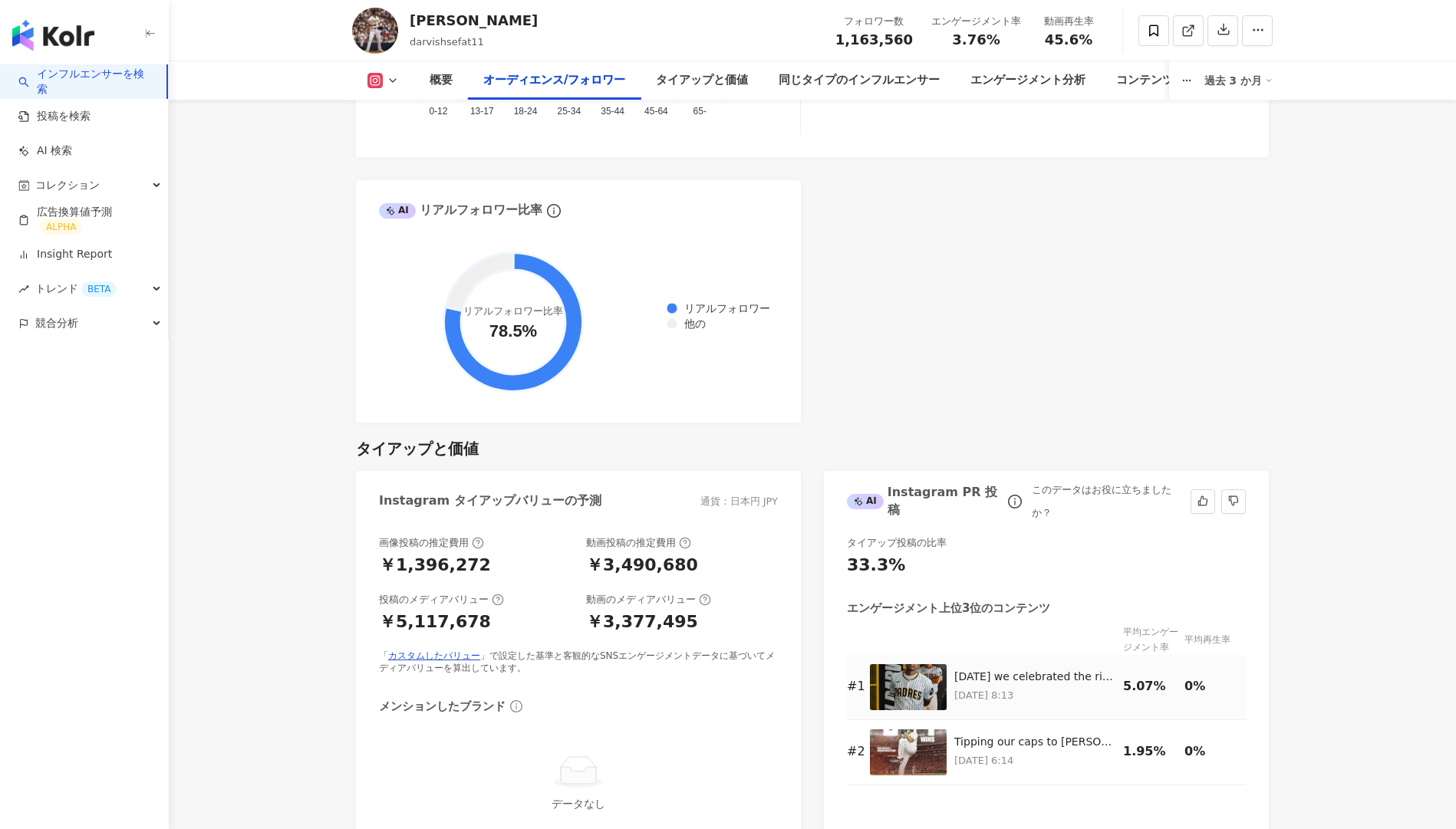
click at [897, 680] on img at bounding box center [908, 687] width 77 height 46
